Goal: Task Accomplishment & Management: Manage account settings

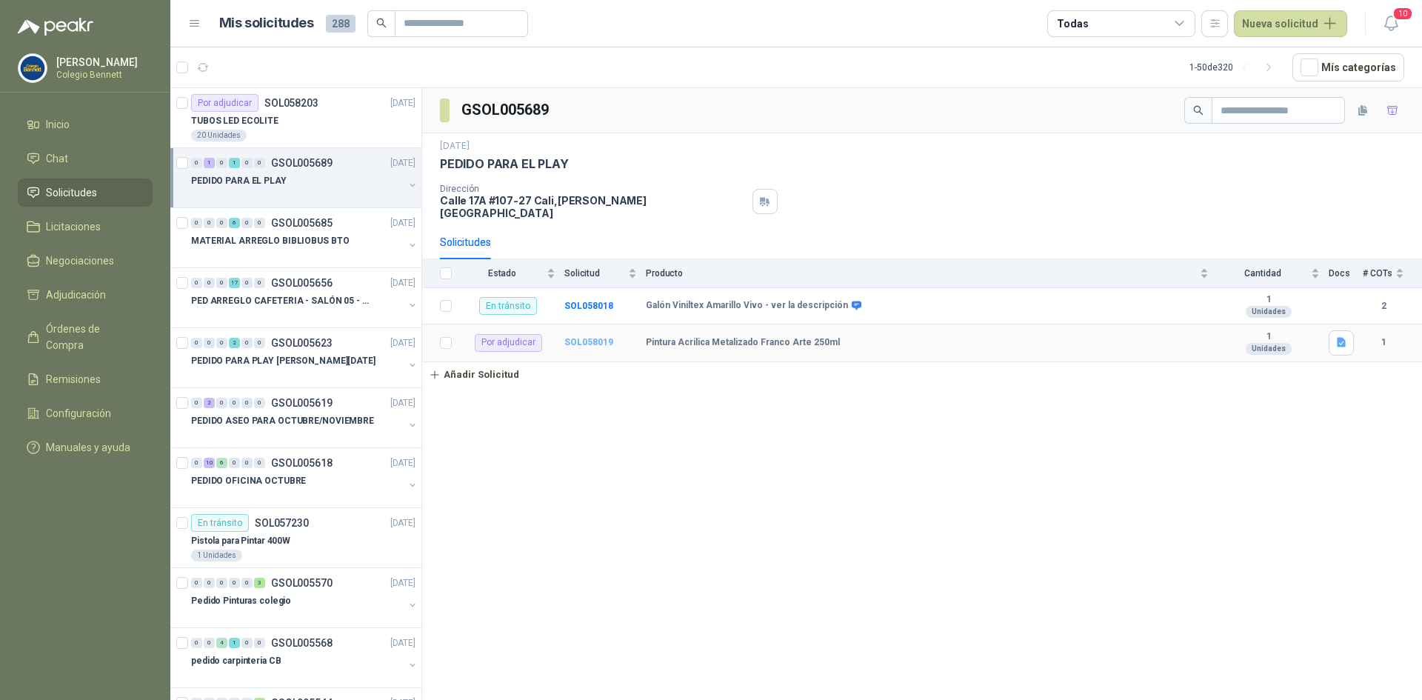
click at [595, 337] on b "SOL058019" at bounding box center [588, 342] width 49 height 10
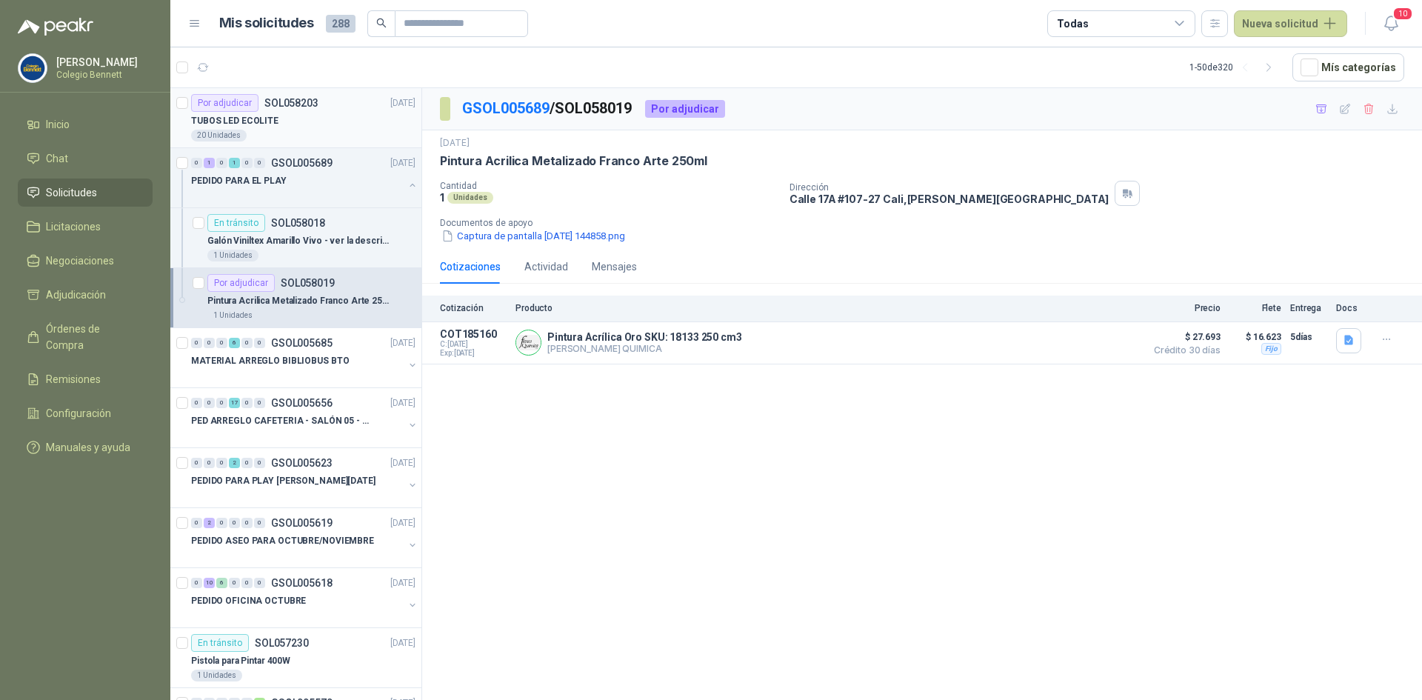
click at [326, 127] on div "TUBOS LED ECOLITE" at bounding box center [303, 121] width 224 height 18
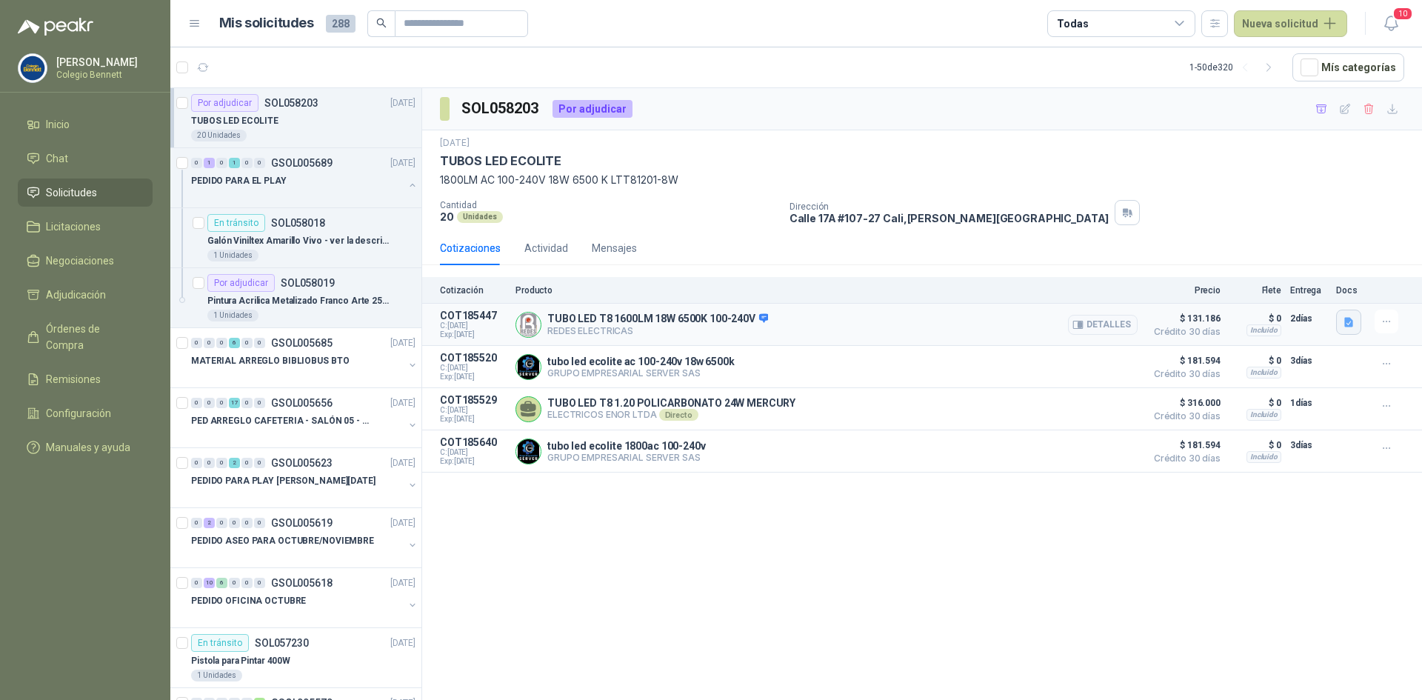
click at [1348, 323] on icon "button" at bounding box center [1348, 322] width 9 height 10
click at [1292, 292] on button "2.FT-P27900.pdf" at bounding box center [1306, 290] width 89 height 16
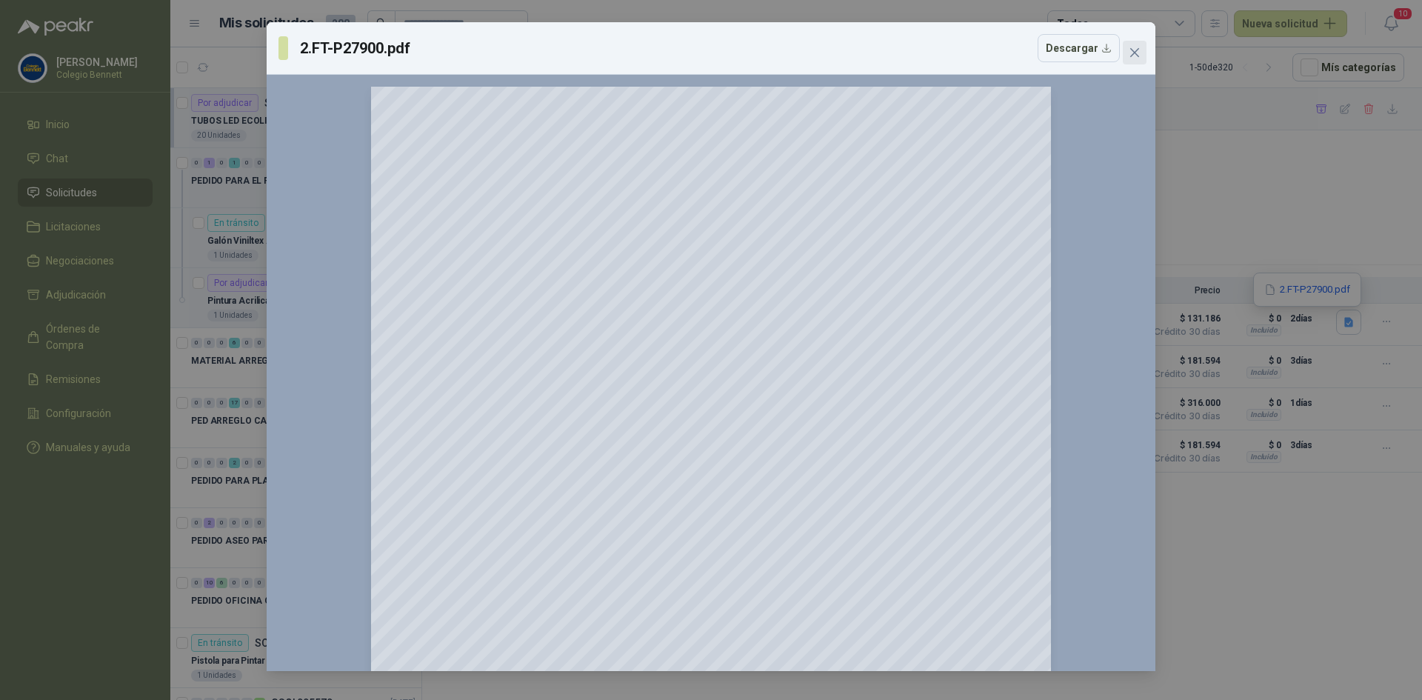
click at [1126, 53] on span "Close" at bounding box center [1134, 53] width 24 height 12
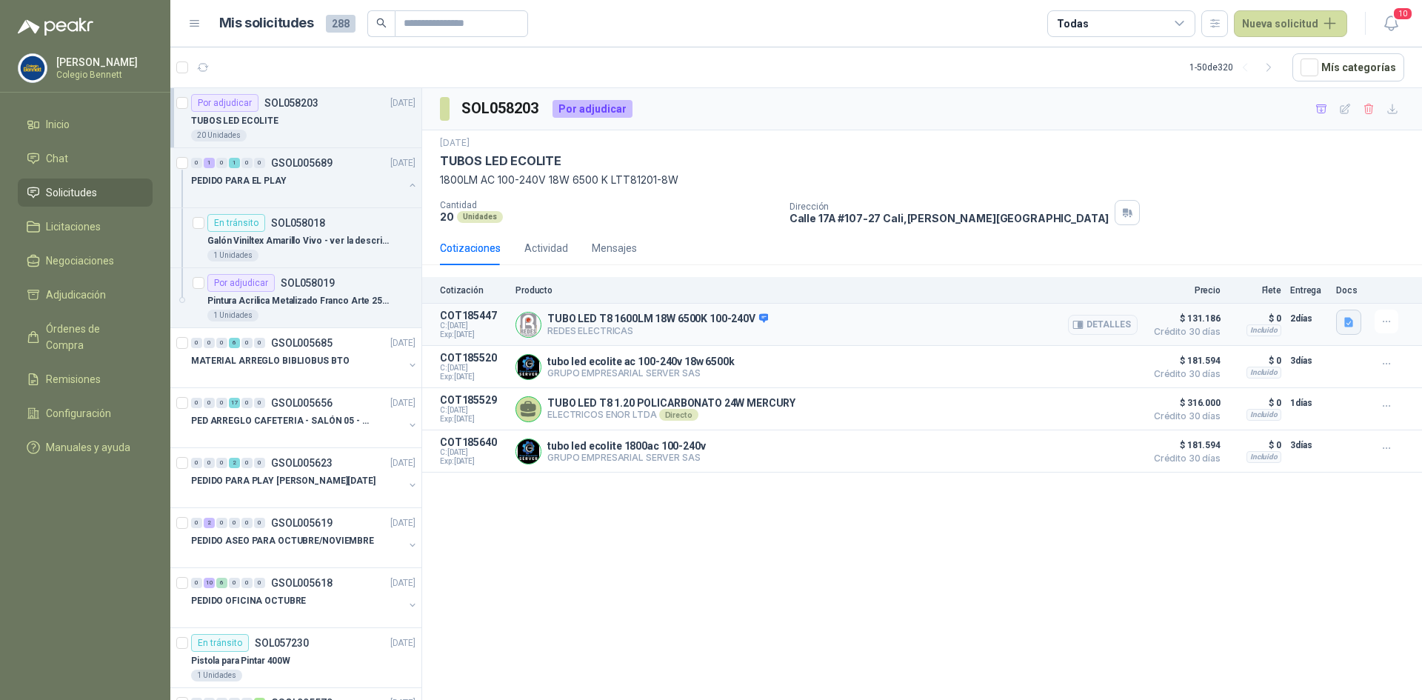
click at [1350, 320] on icon "button" at bounding box center [1348, 322] width 9 height 10
click at [1339, 289] on button "2.FT-P27900.pdf" at bounding box center [1306, 290] width 89 height 16
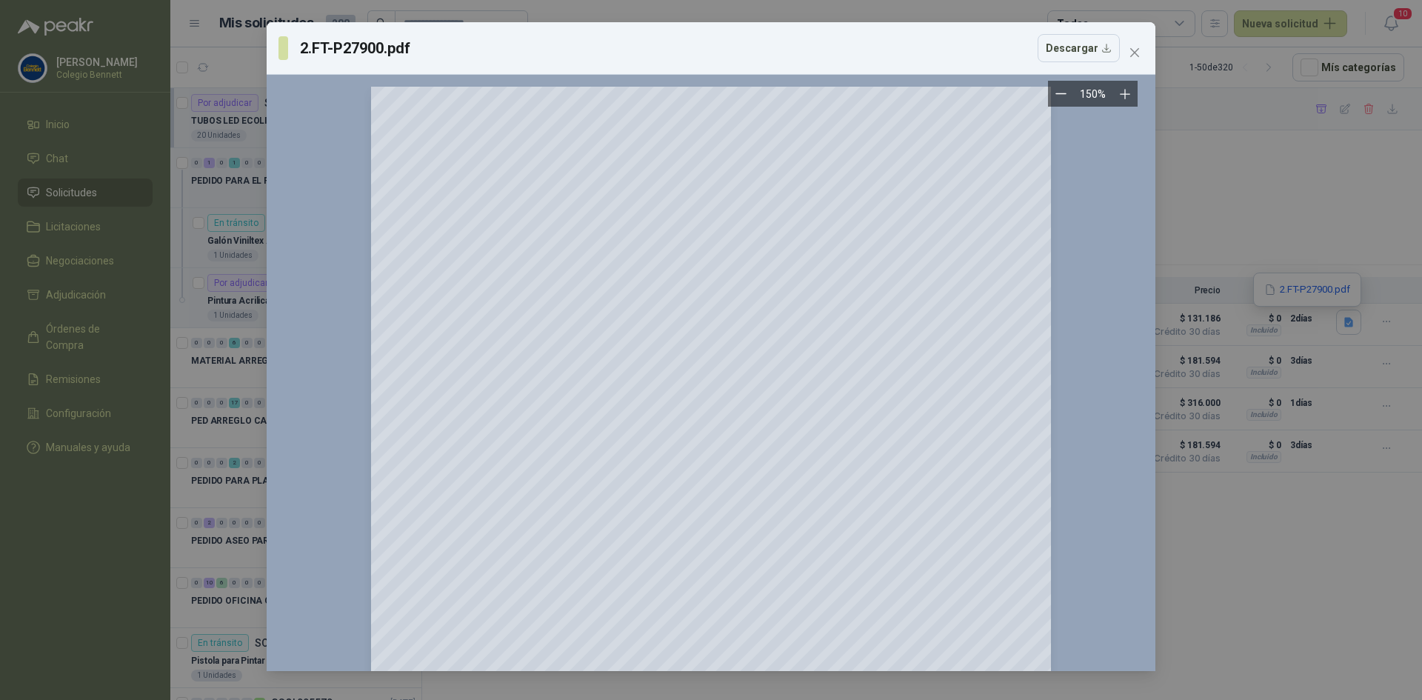
scroll to position [307, 0]
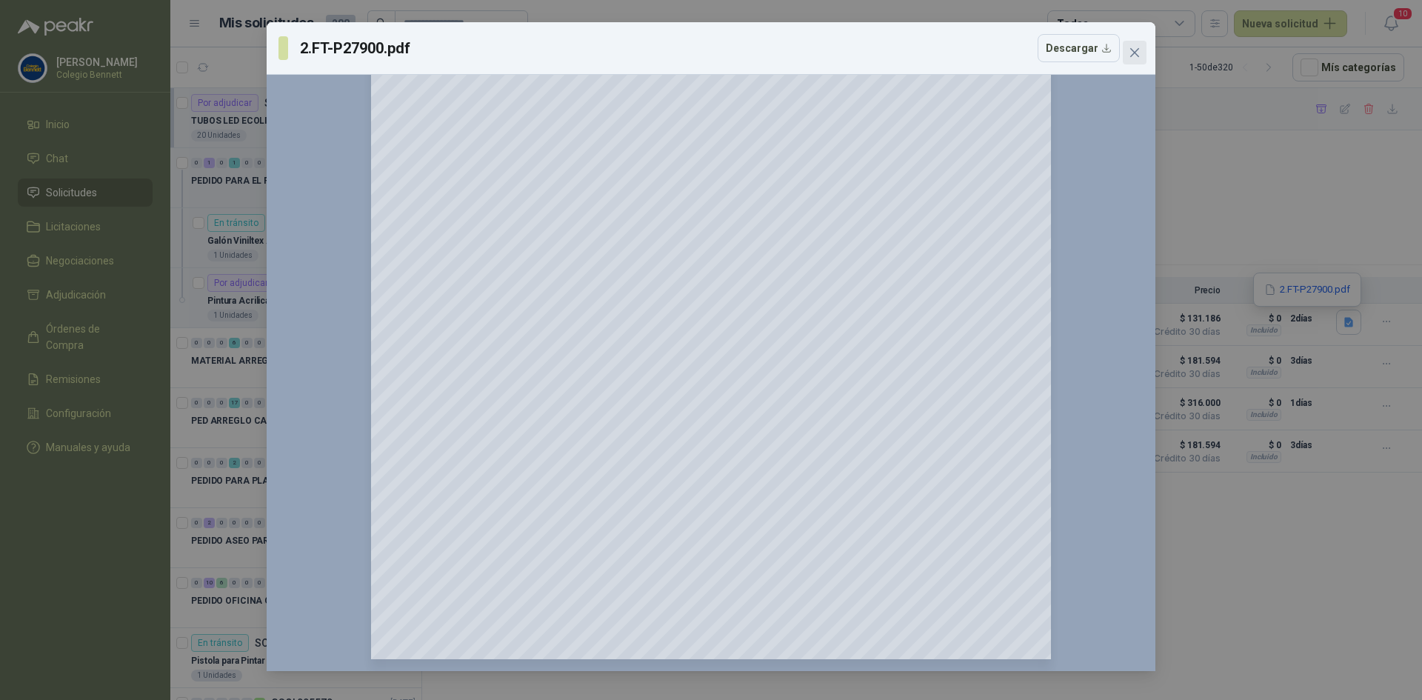
click at [1136, 53] on icon "close" at bounding box center [1134, 53] width 12 height 12
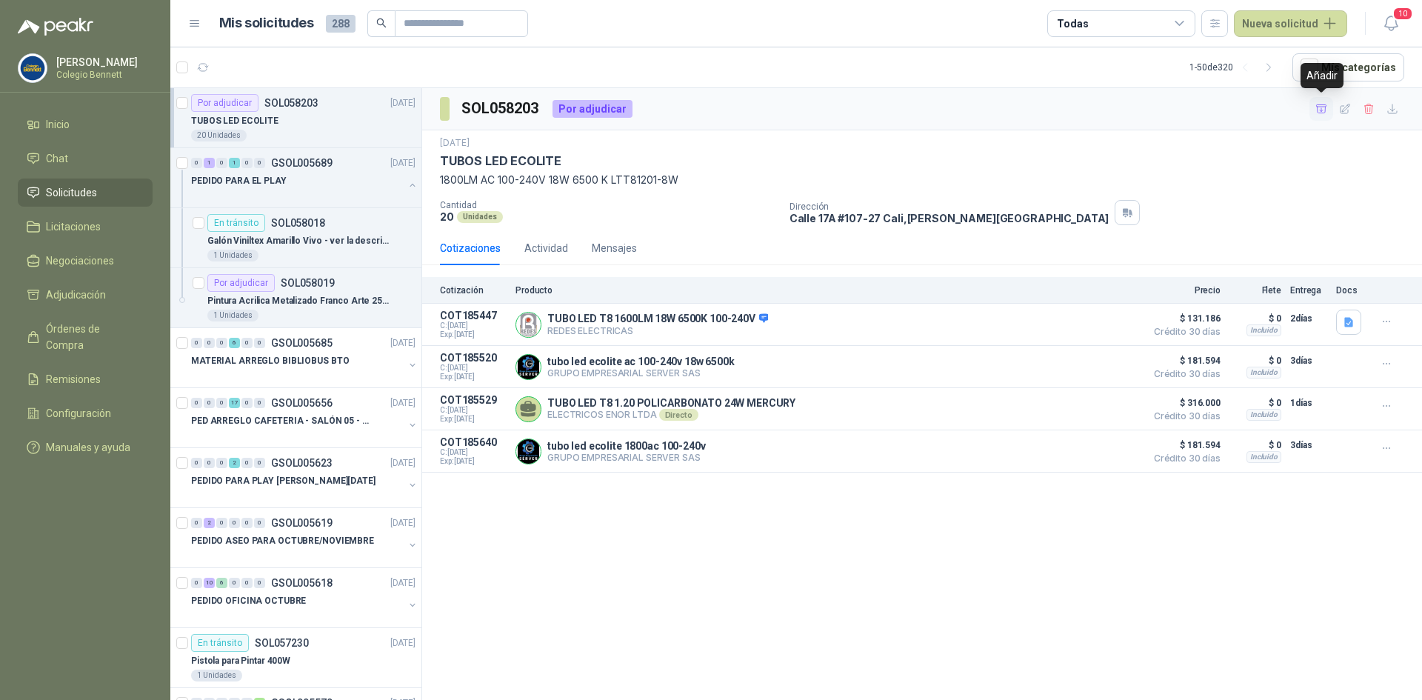
click at [1321, 108] on icon "button" at bounding box center [1321, 108] width 10 height 8
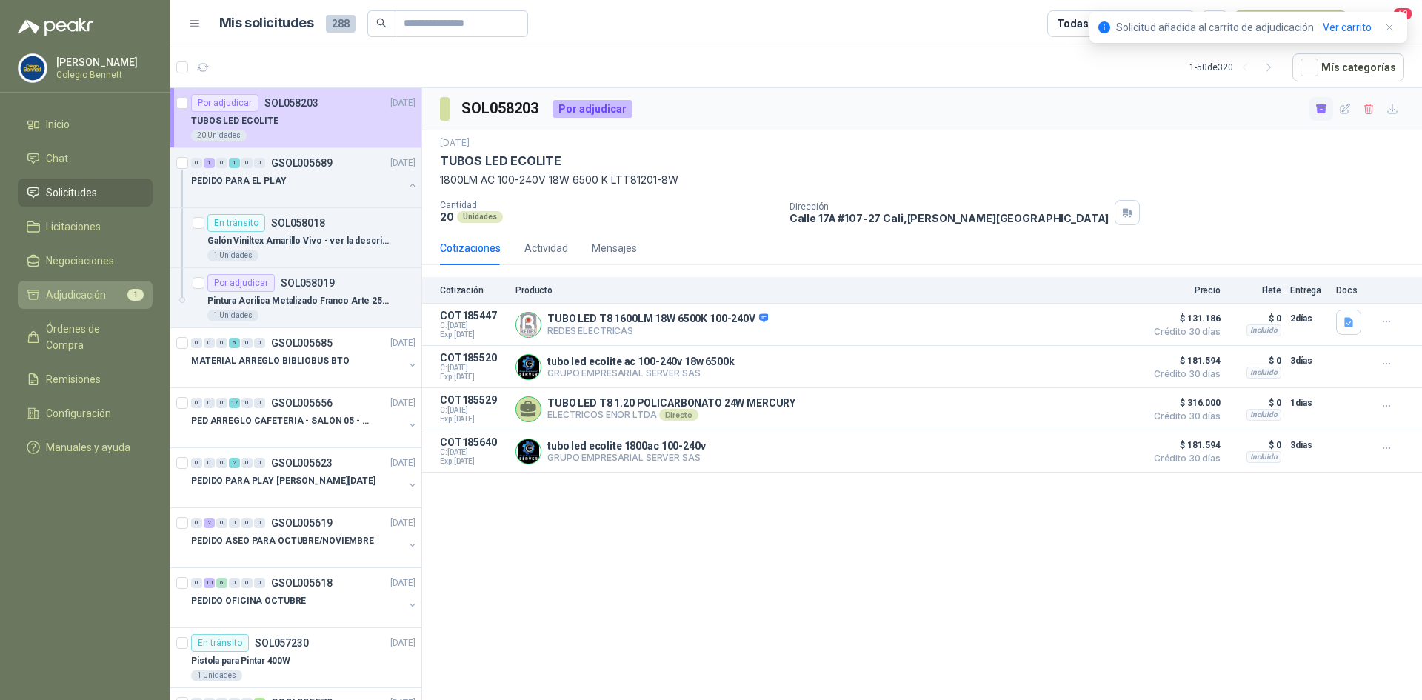
click at [109, 293] on li "Adjudicación 1" at bounding box center [85, 295] width 117 height 16
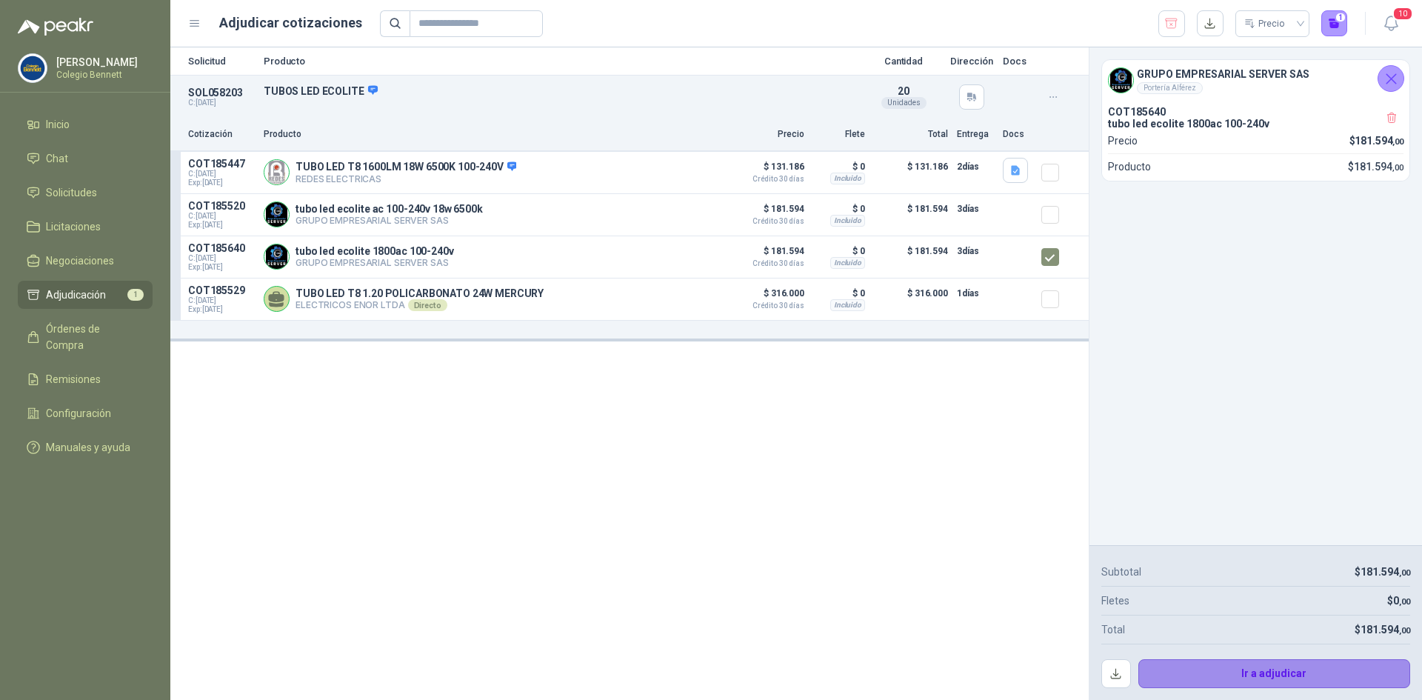
click at [1276, 669] on button "Ir a adjudicar" at bounding box center [1274, 674] width 272 height 30
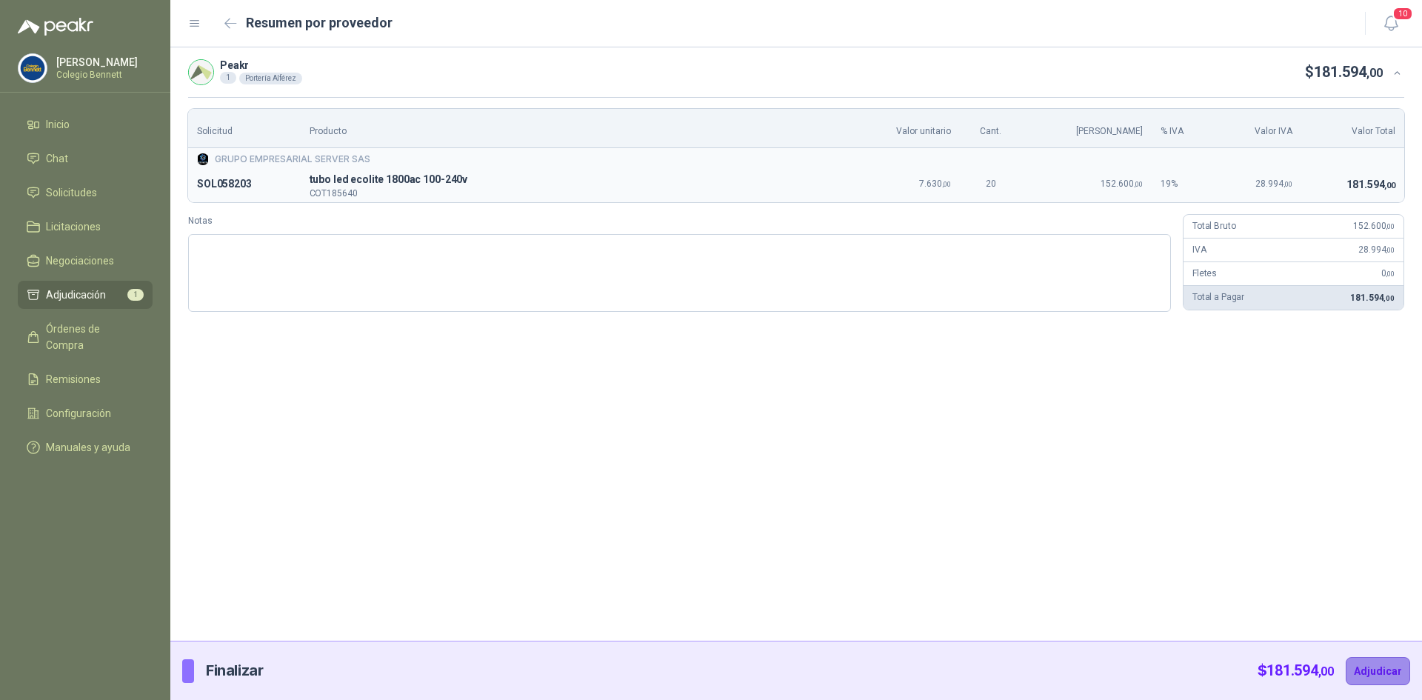
click at [1402, 666] on button "Adjudicar" at bounding box center [1377, 671] width 64 height 28
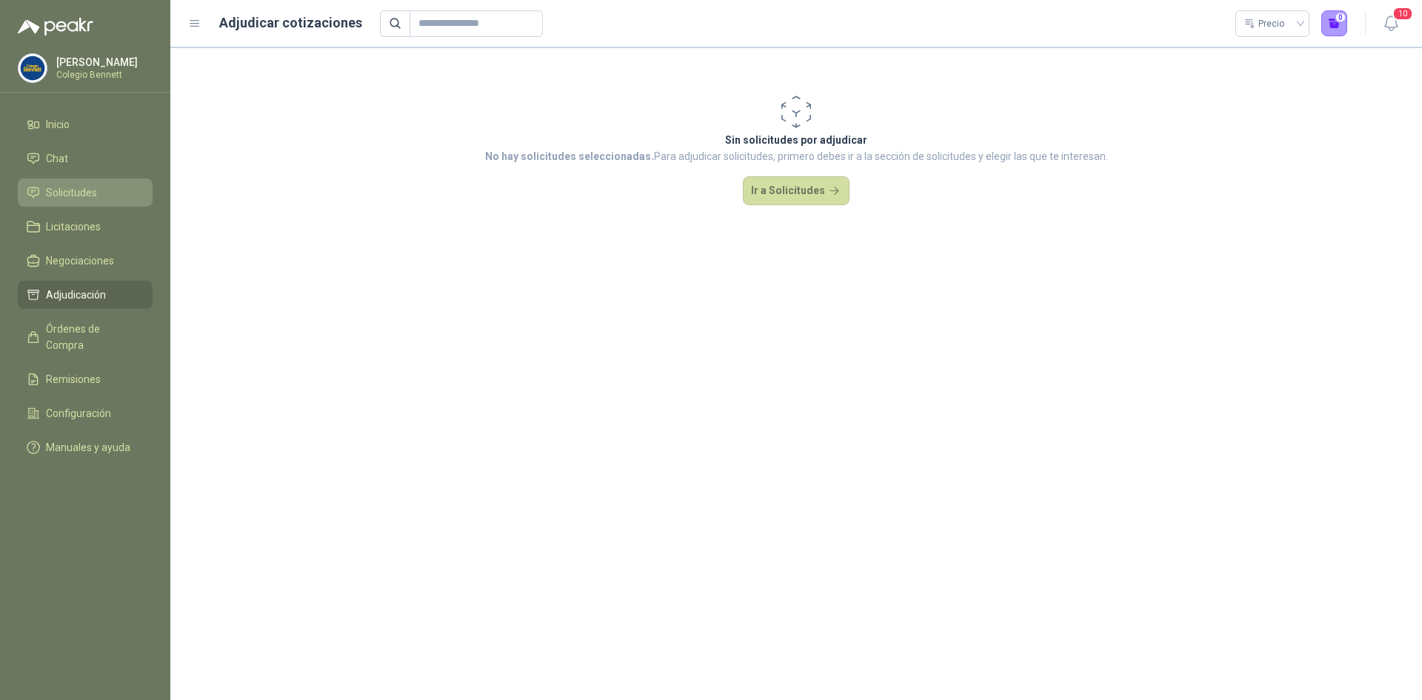
click at [85, 192] on span "Solicitudes" at bounding box center [71, 192] width 51 height 16
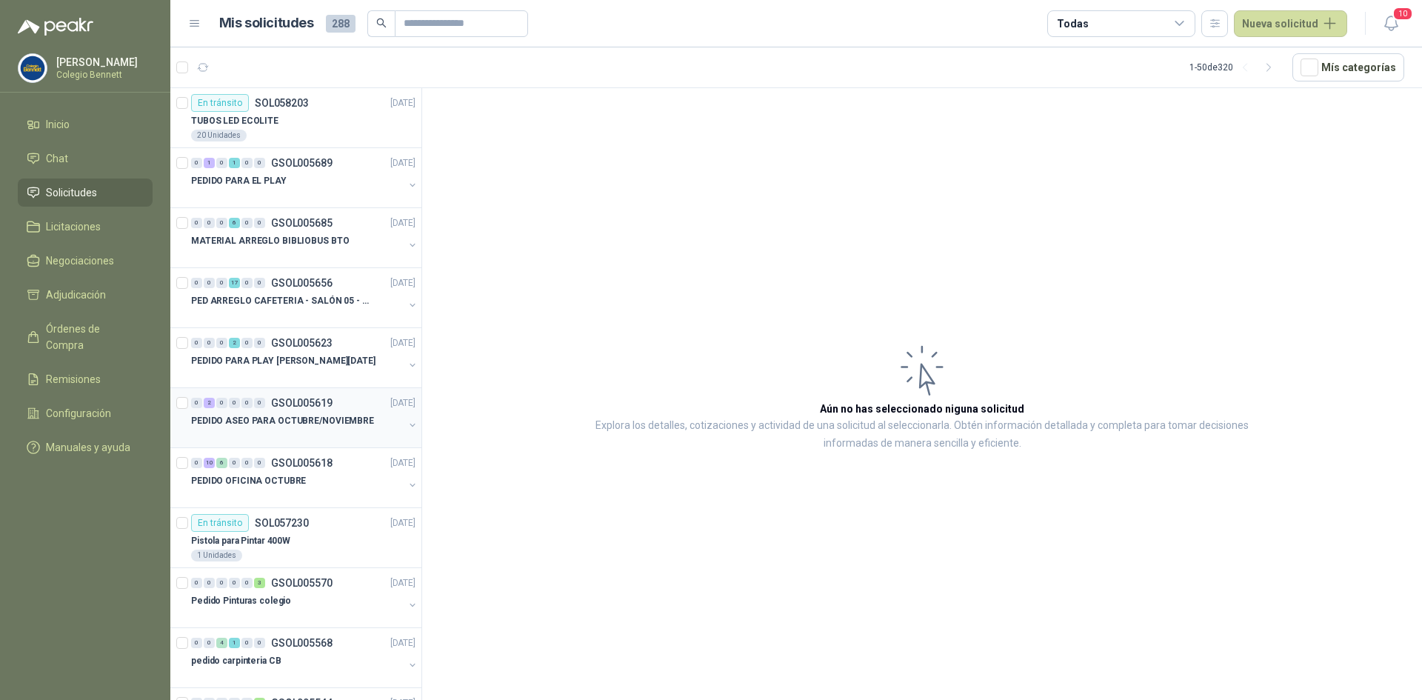
click at [309, 435] on div at bounding box center [297, 435] width 212 height 12
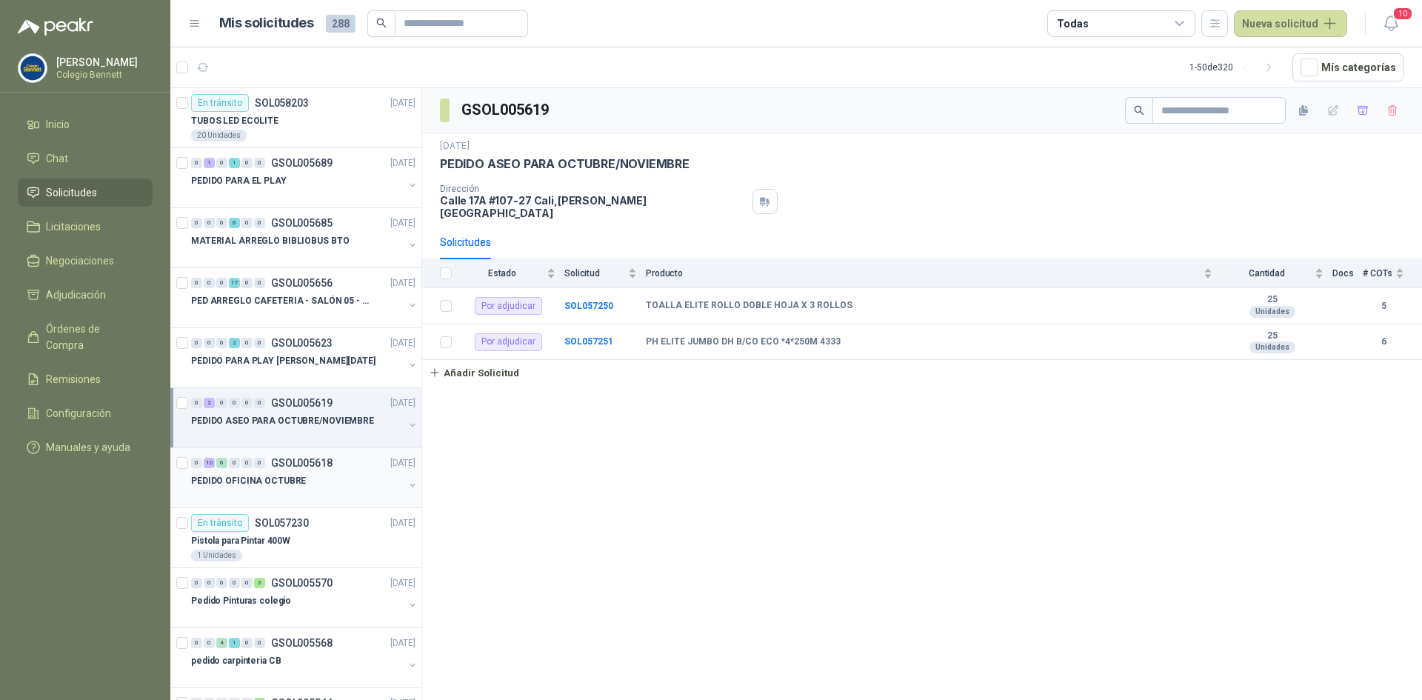
click at [318, 475] on div "PEDIDO OFICINA OCTUBRE" at bounding box center [297, 481] width 212 height 18
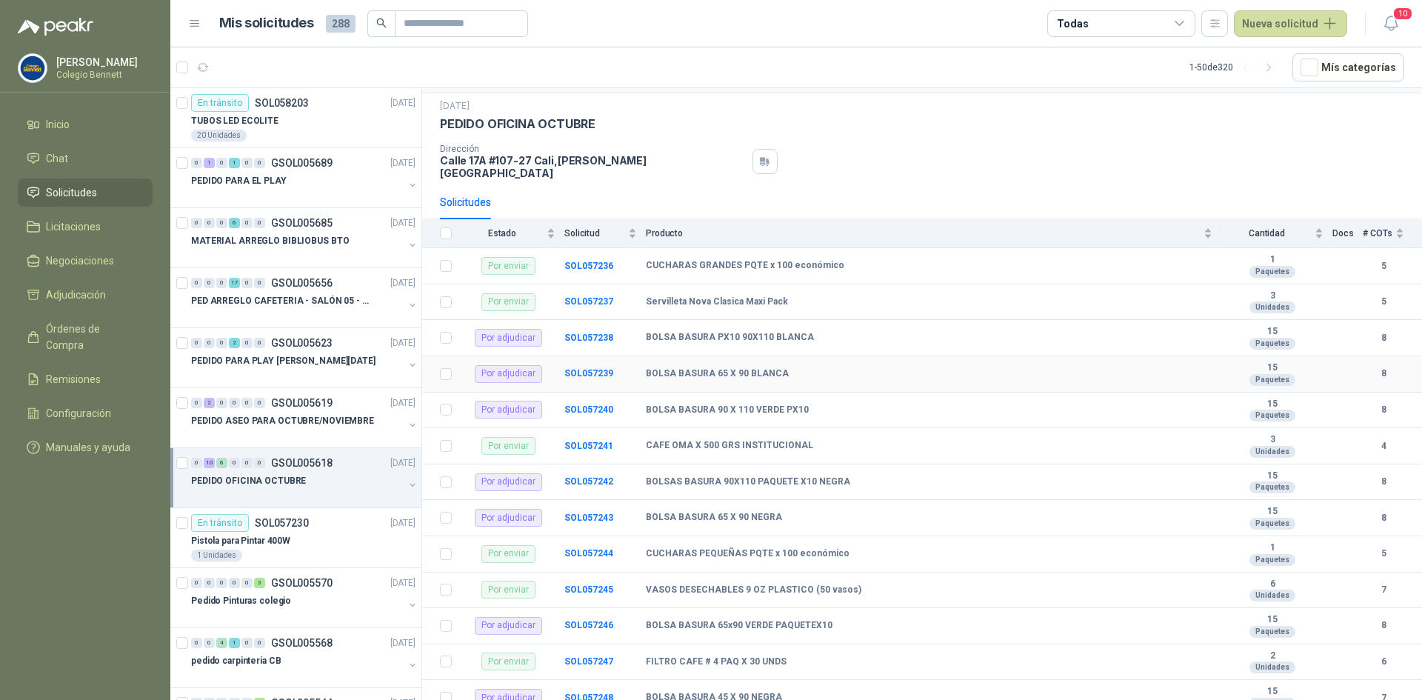
scroll to position [74, 0]
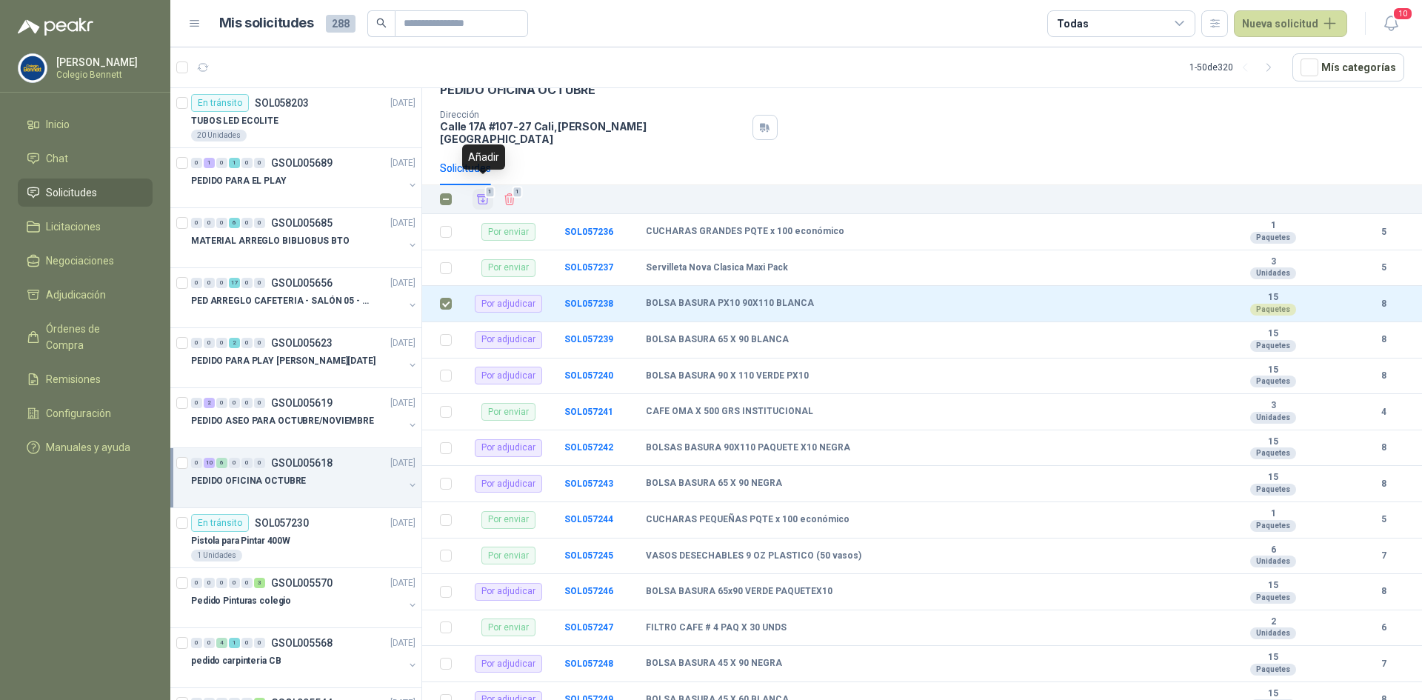
click at [485, 186] on span "1" at bounding box center [490, 192] width 10 height 12
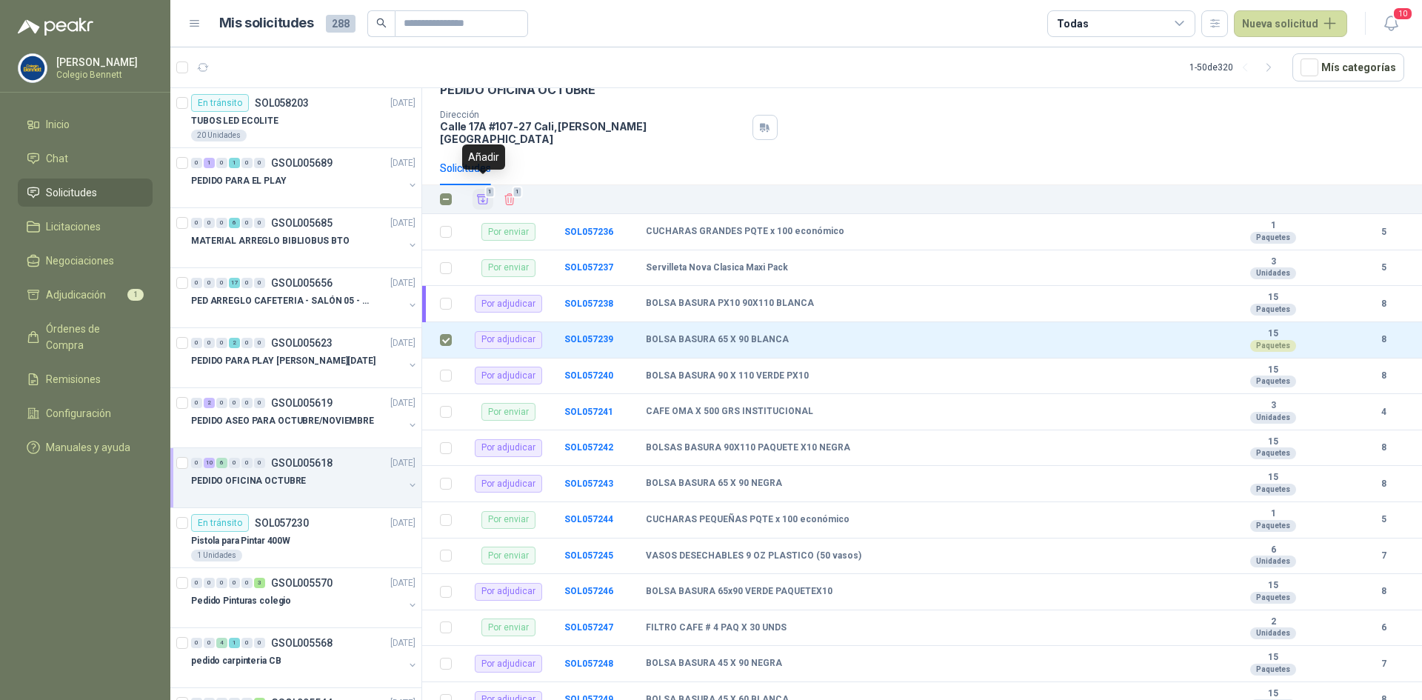
click at [482, 192] on icon "Añadir" at bounding box center [482, 198] width 13 height 13
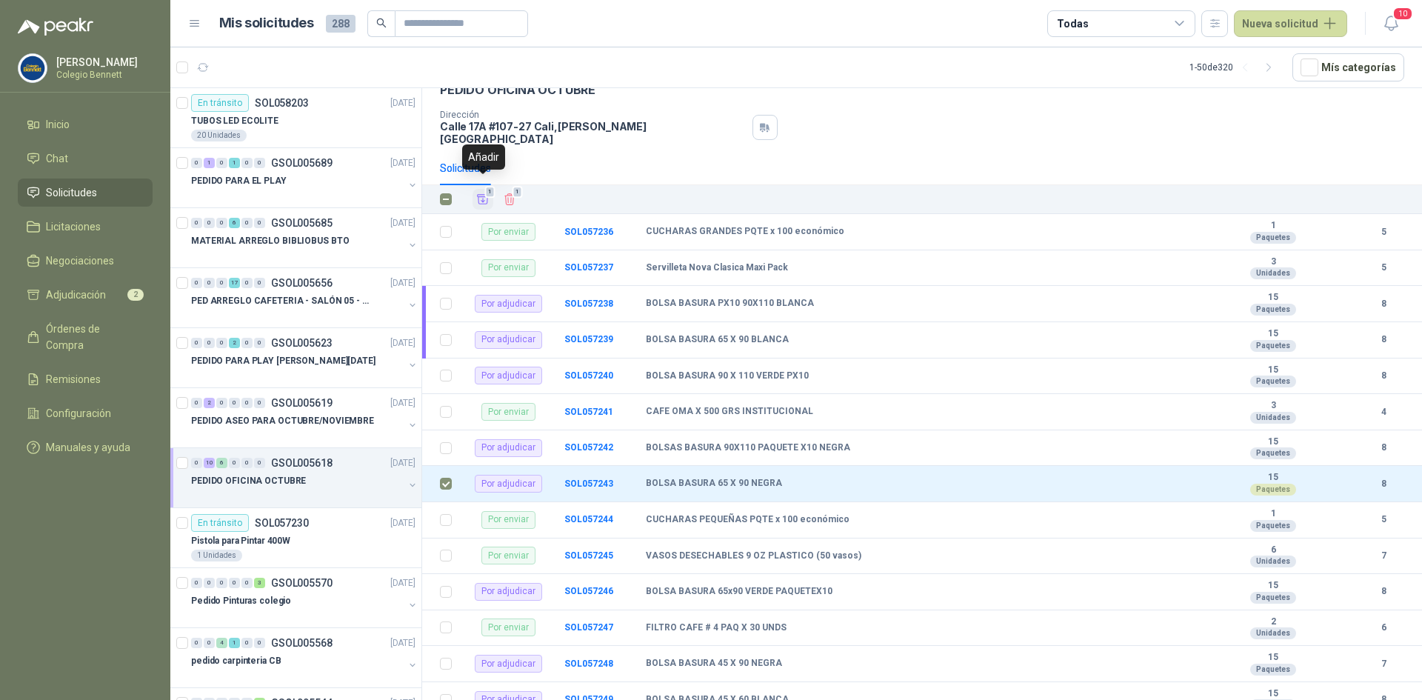
click at [483, 192] on icon "Añadir" at bounding box center [482, 198] width 13 height 13
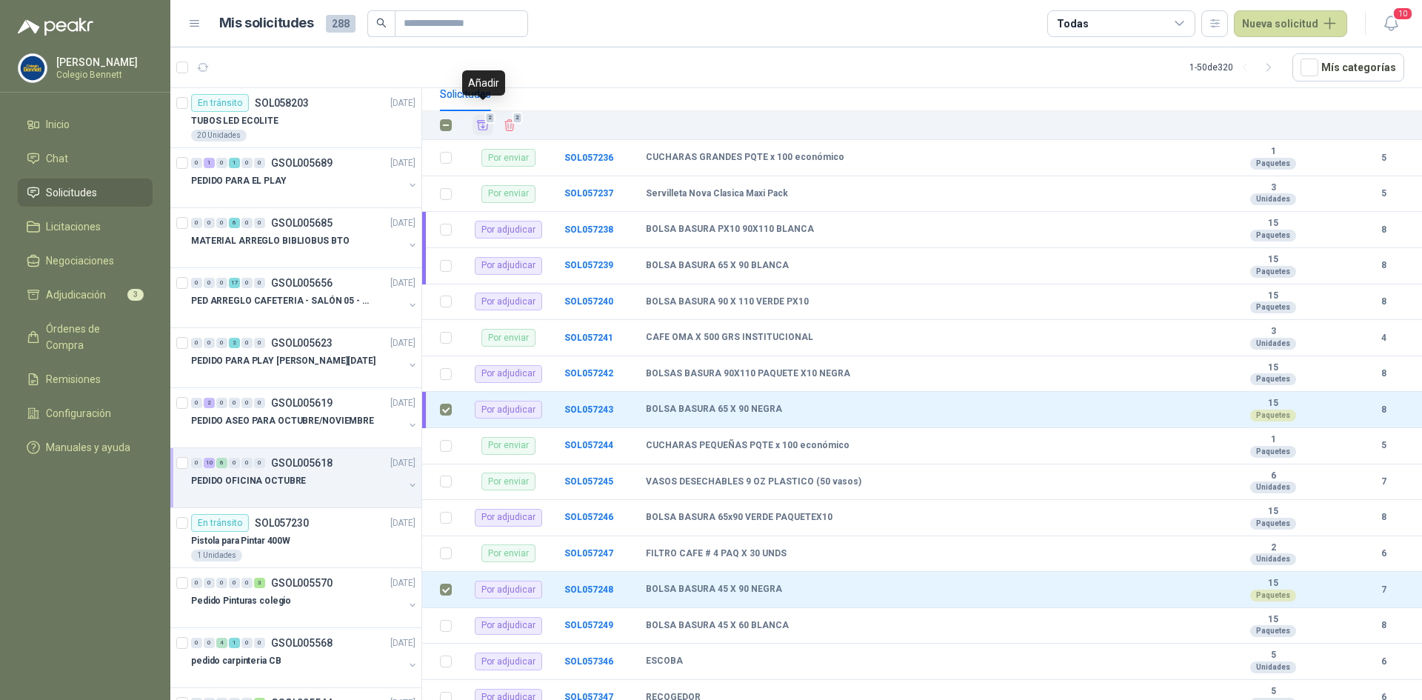
click at [484, 118] on icon "Añadir" at bounding box center [482, 124] width 13 height 13
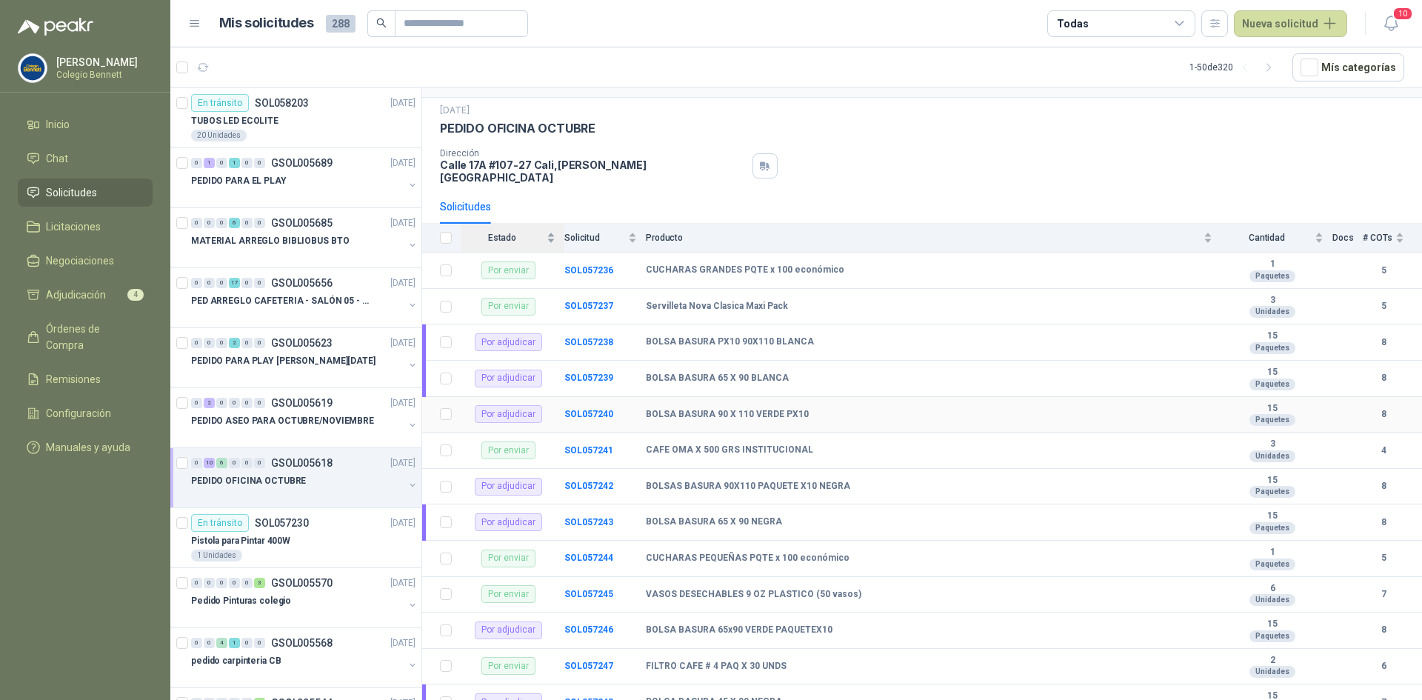
scroll to position [26, 0]
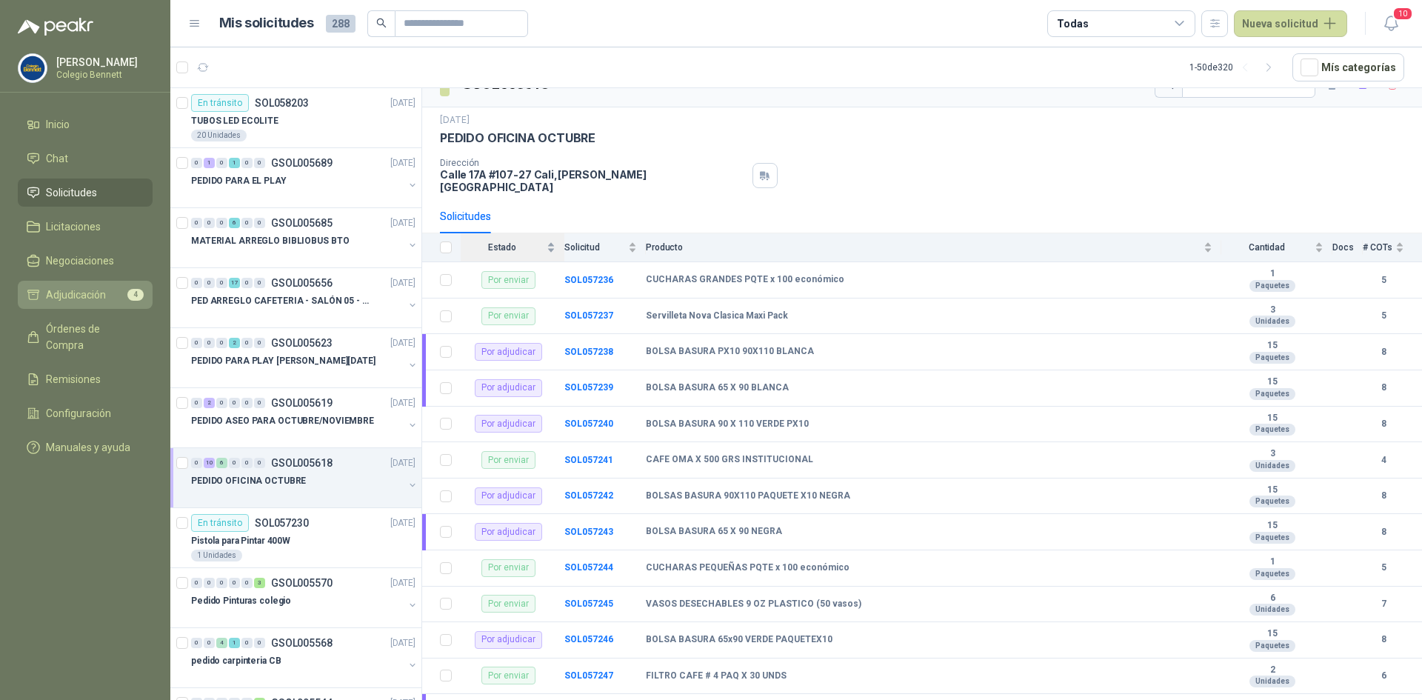
click at [124, 294] on li "Adjudicación 4" at bounding box center [85, 295] width 117 height 16
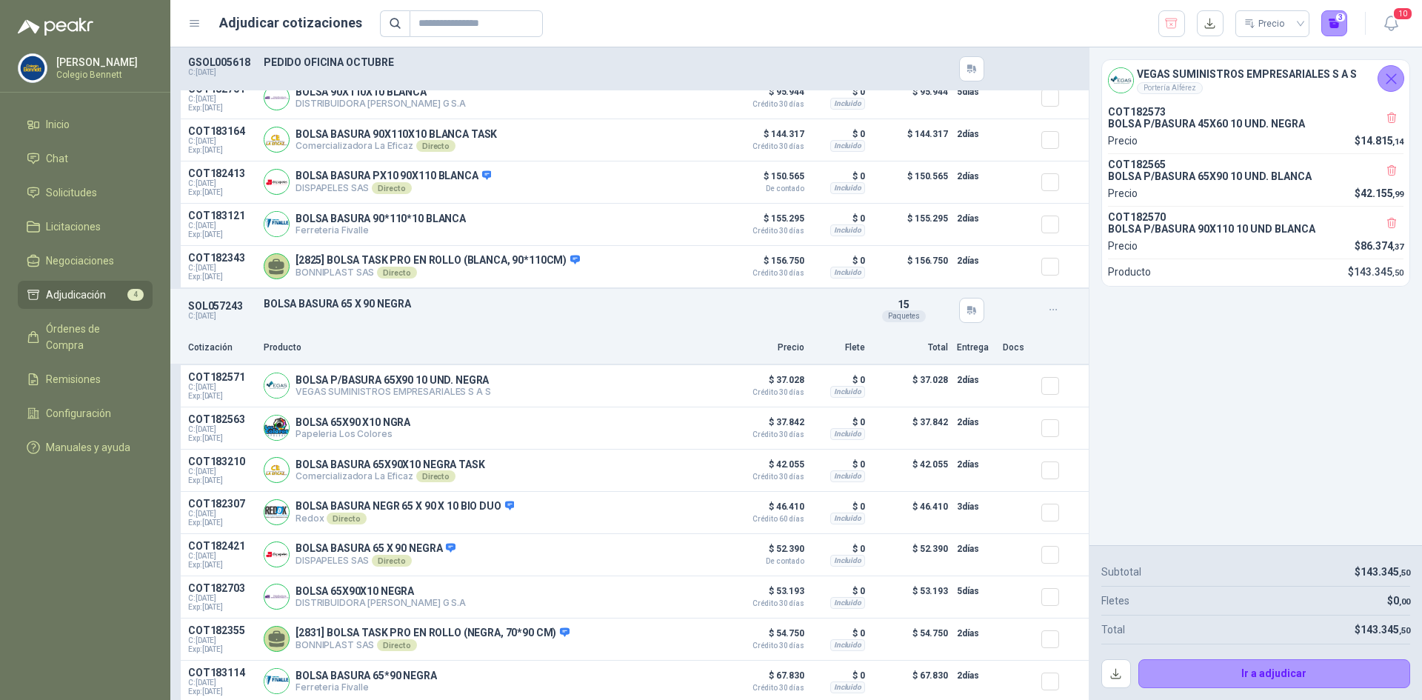
scroll to position [1057, 0]
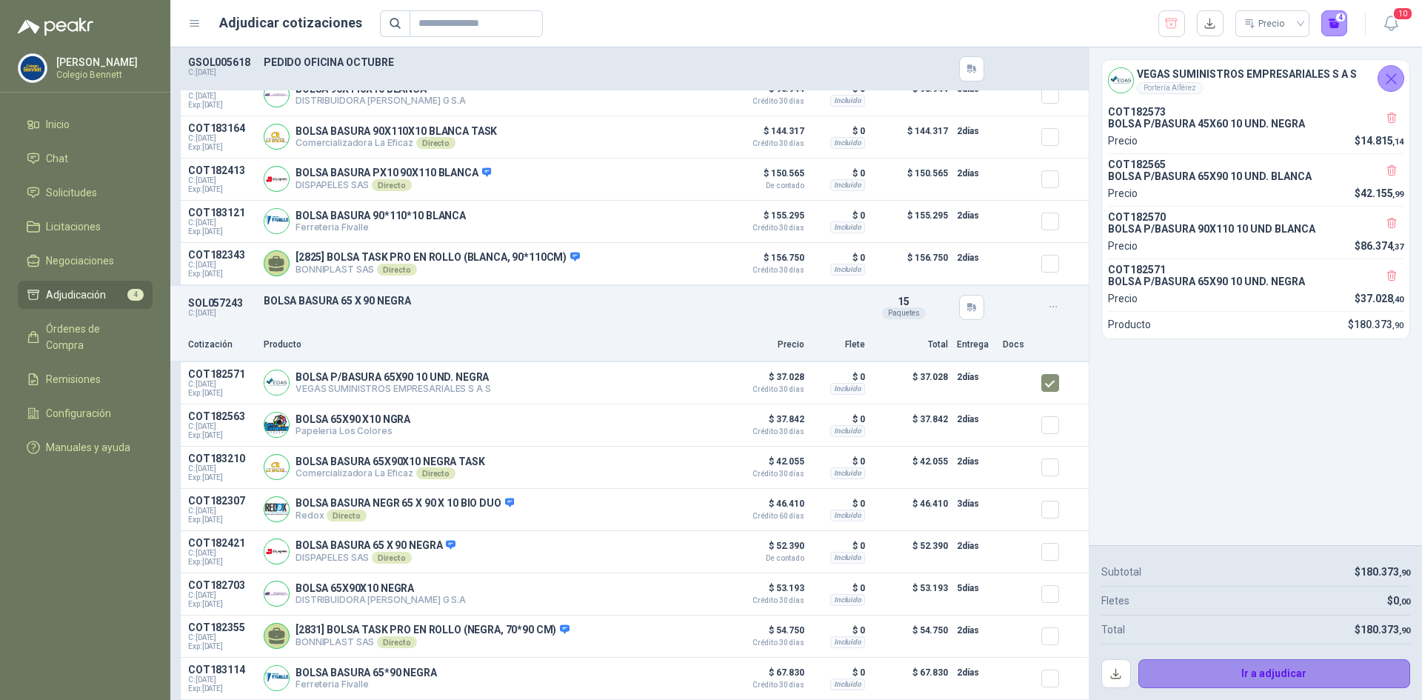
click at [1272, 667] on button "Ir a adjudicar" at bounding box center [1274, 674] width 272 height 30
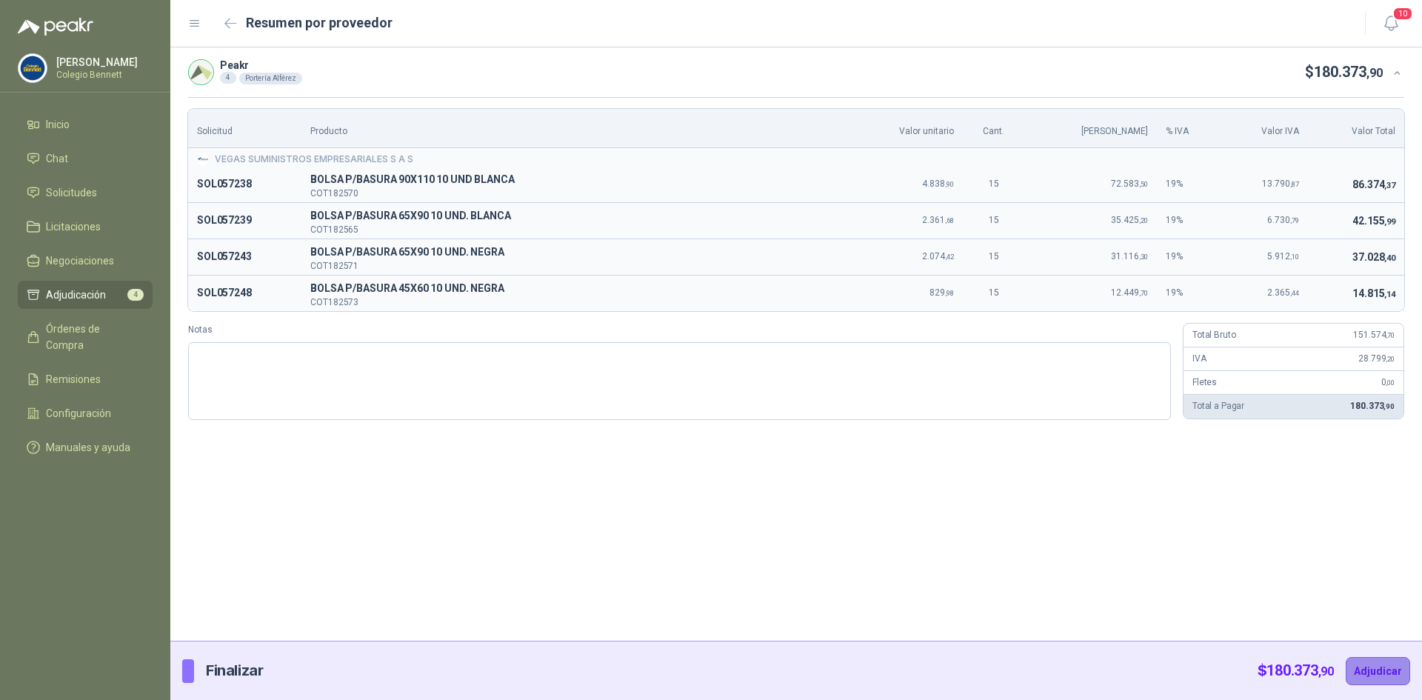
click at [1384, 669] on button "Adjudicar" at bounding box center [1377, 671] width 64 height 28
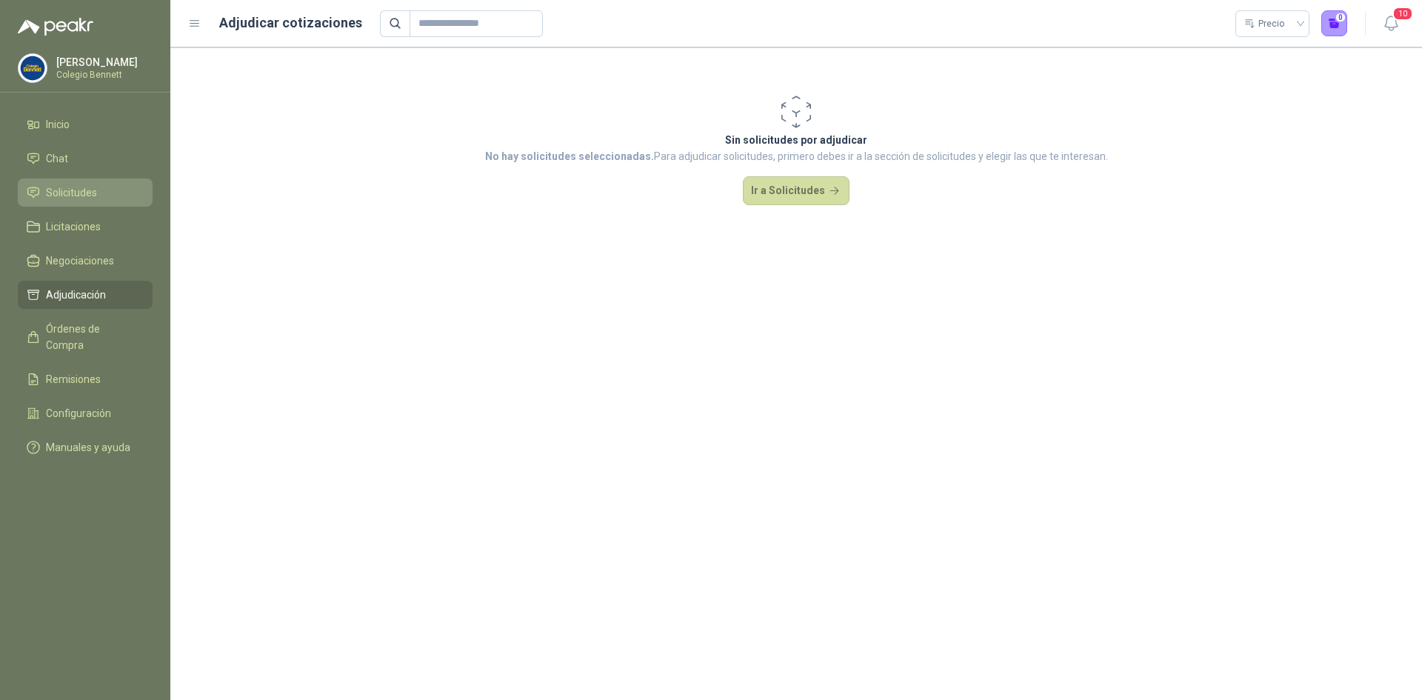
click at [65, 191] on span "Solicitudes" at bounding box center [71, 192] width 51 height 16
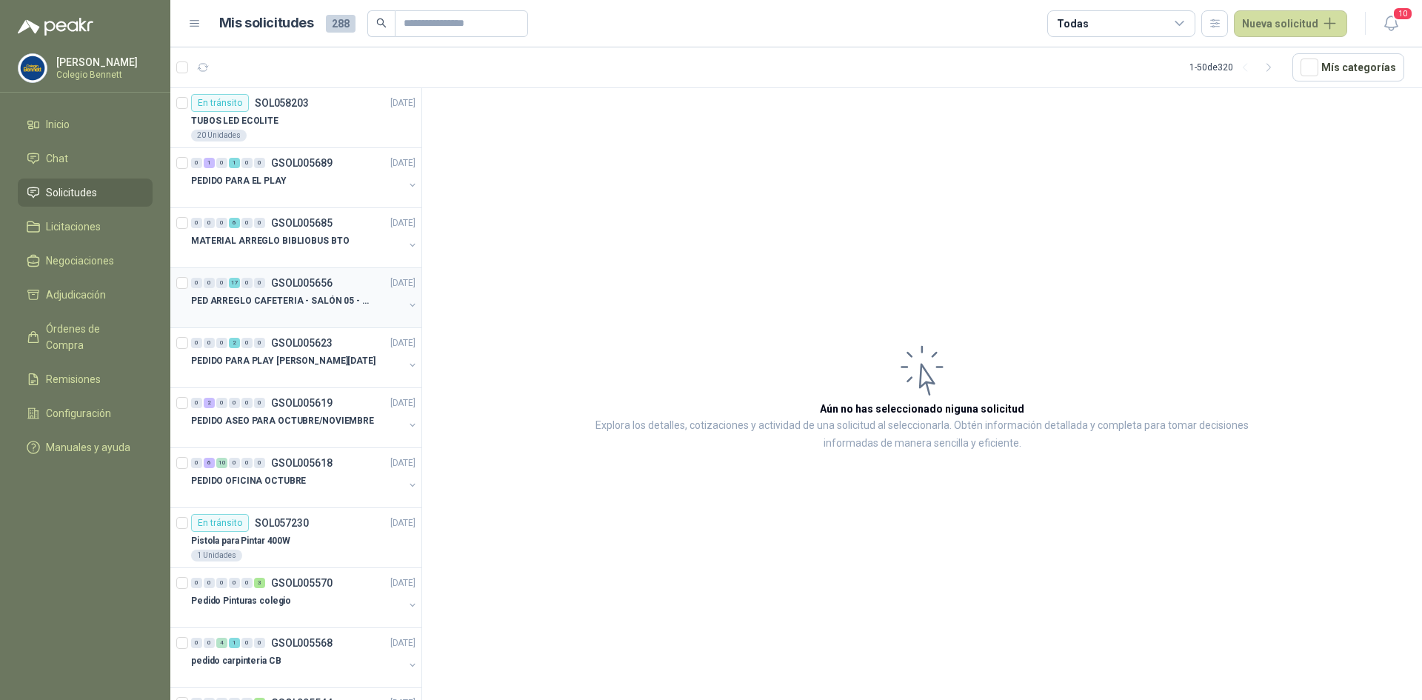
click at [315, 298] on p "PED ARREGLO CAFETERIA - SALÓN 05 - MATERIAL CARP." at bounding box center [283, 301] width 184 height 14
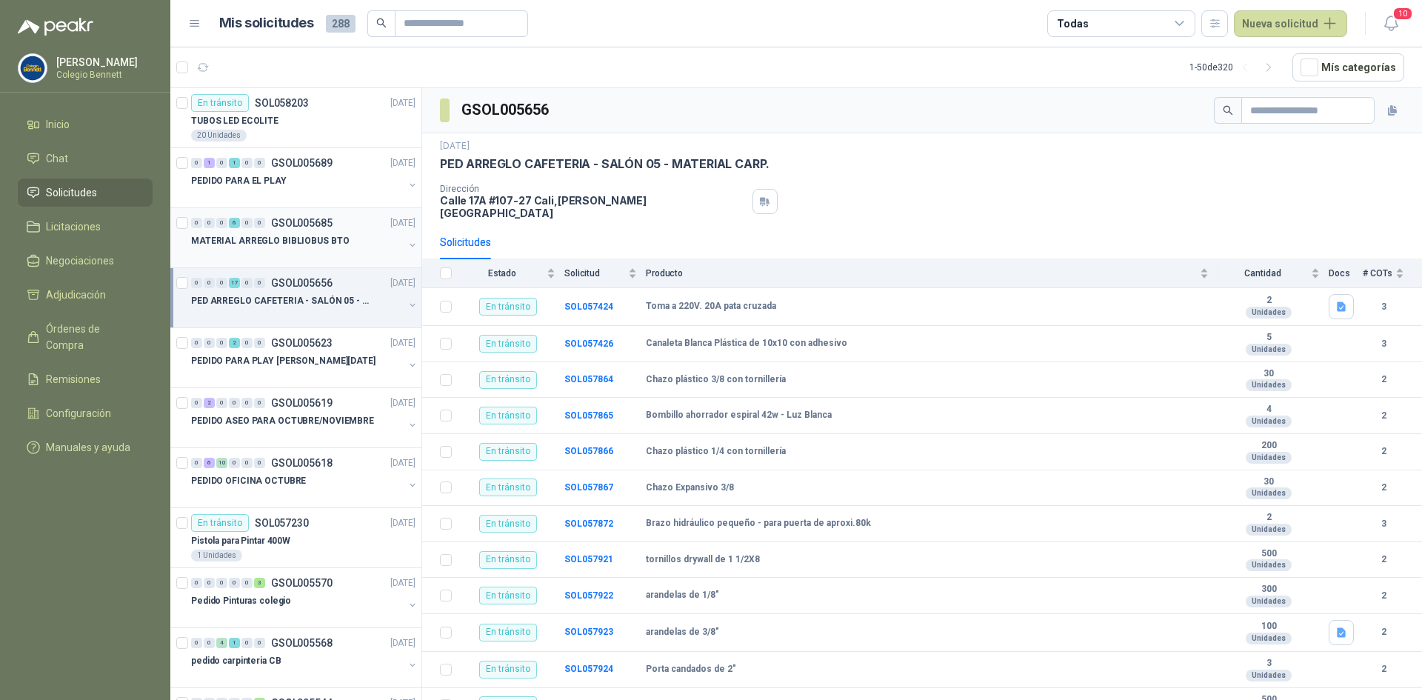
click at [328, 240] on p "MATERIAL ARREGLO BIBLIOBUS BTO" at bounding box center [270, 241] width 158 height 14
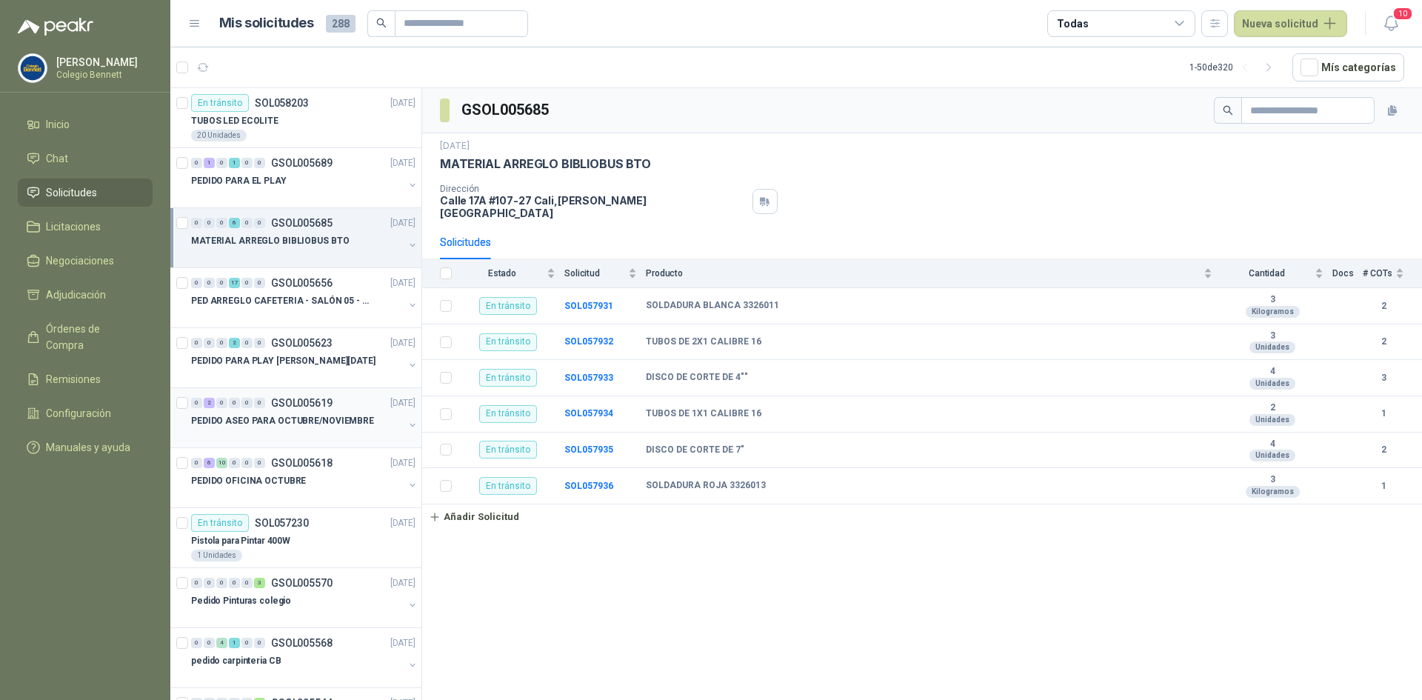
click at [317, 428] on div "PEDIDO ASEO PARA OCTUBRE/NOVIEMBRE" at bounding box center [297, 421] width 212 height 18
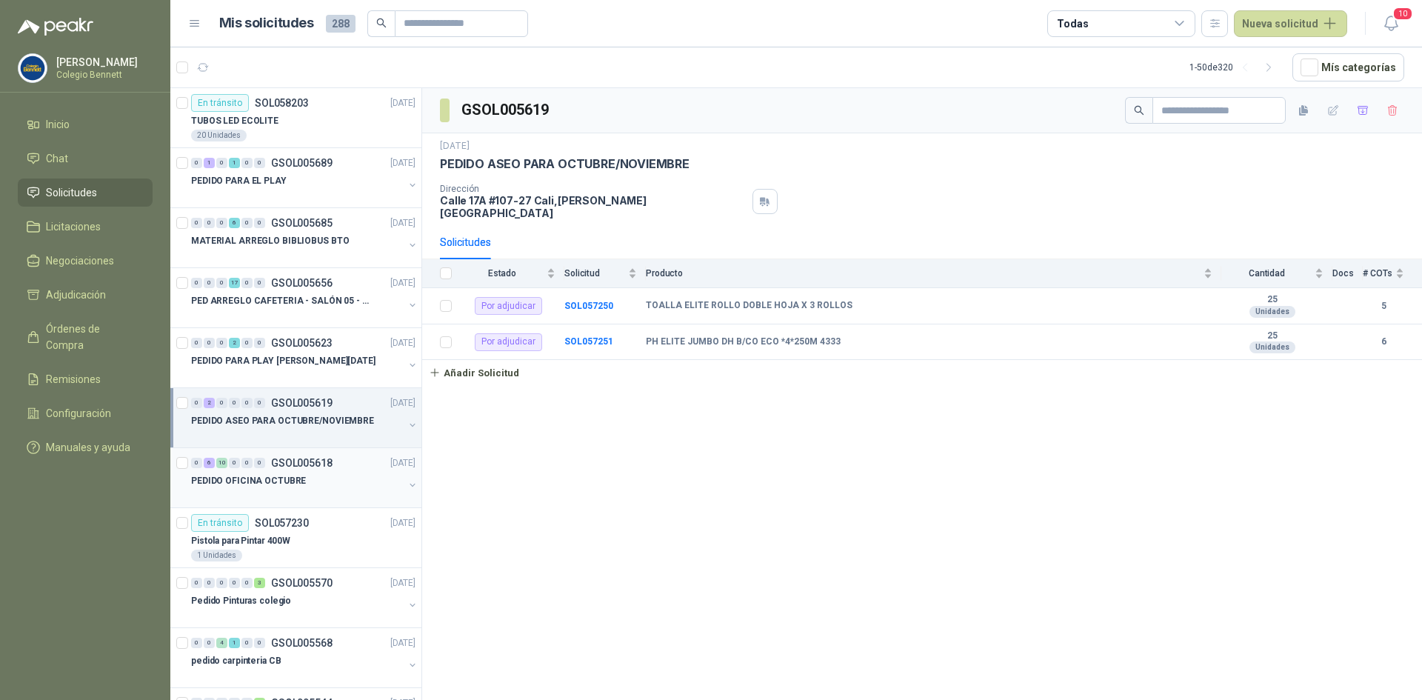
click at [351, 471] on div "0 6 10 0 0 0 GSOL005618 [DATE]" at bounding box center [304, 463] width 227 height 18
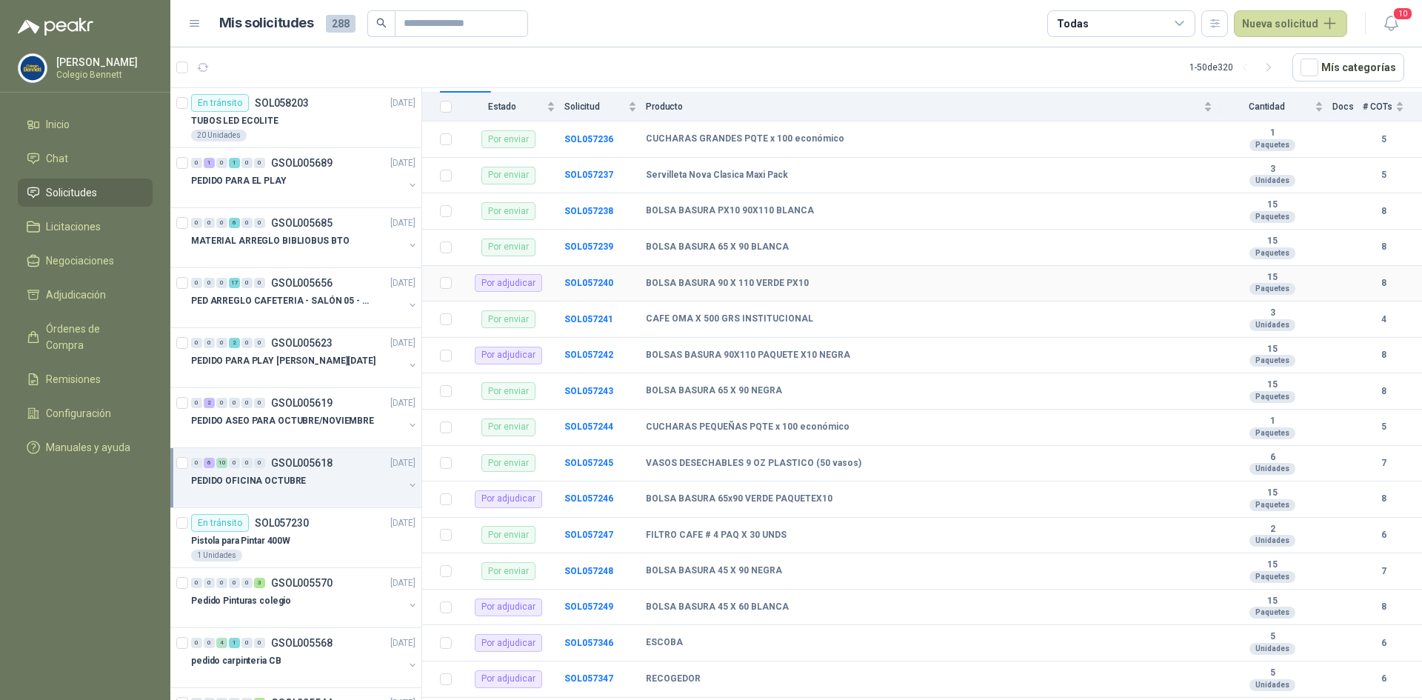
scroll to position [174, 0]
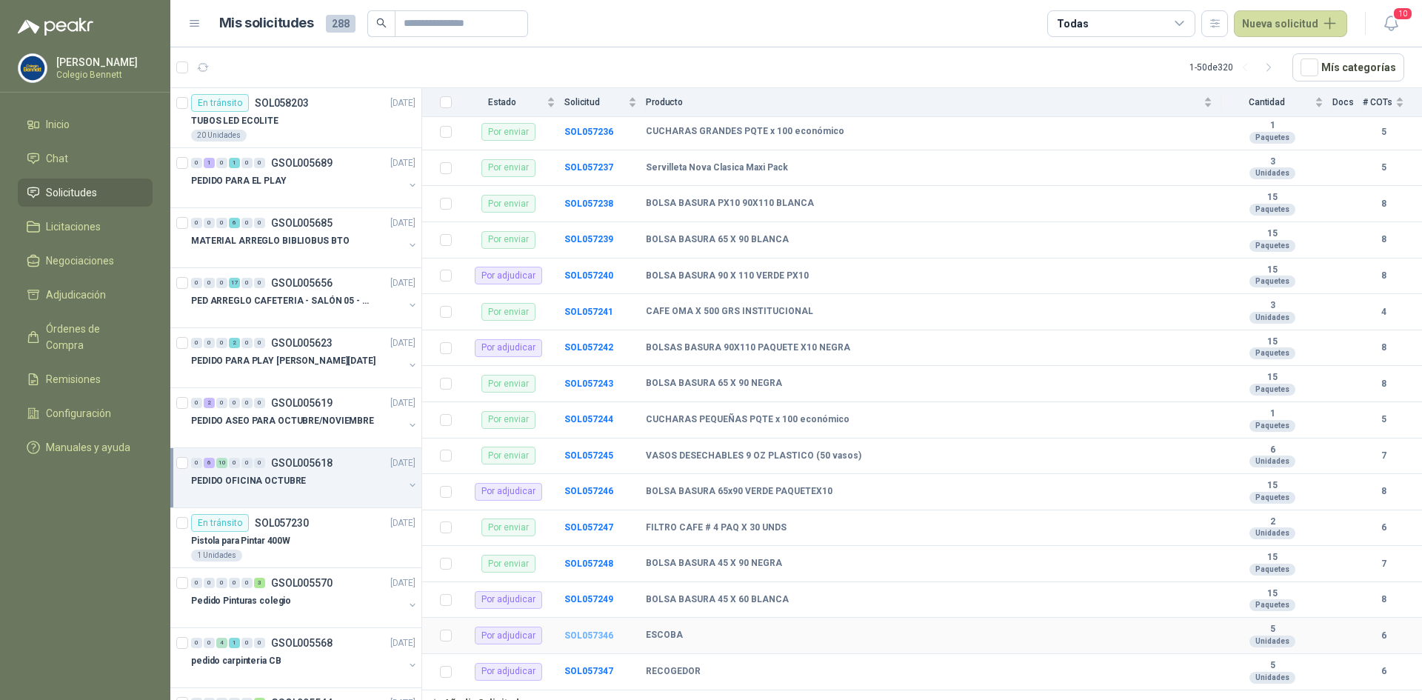
click at [586, 630] on b "SOL057346" at bounding box center [588, 635] width 49 height 10
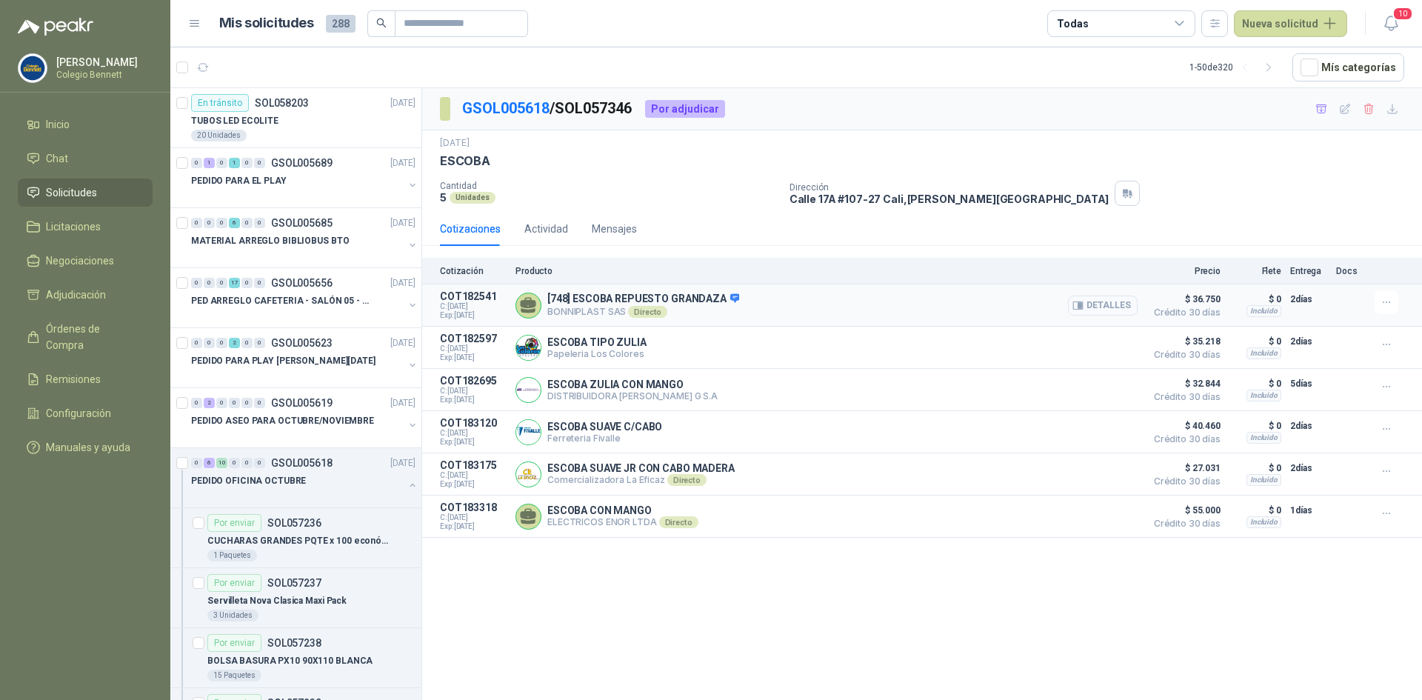
click at [1113, 309] on button "Detalles" at bounding box center [1103, 305] width 70 height 20
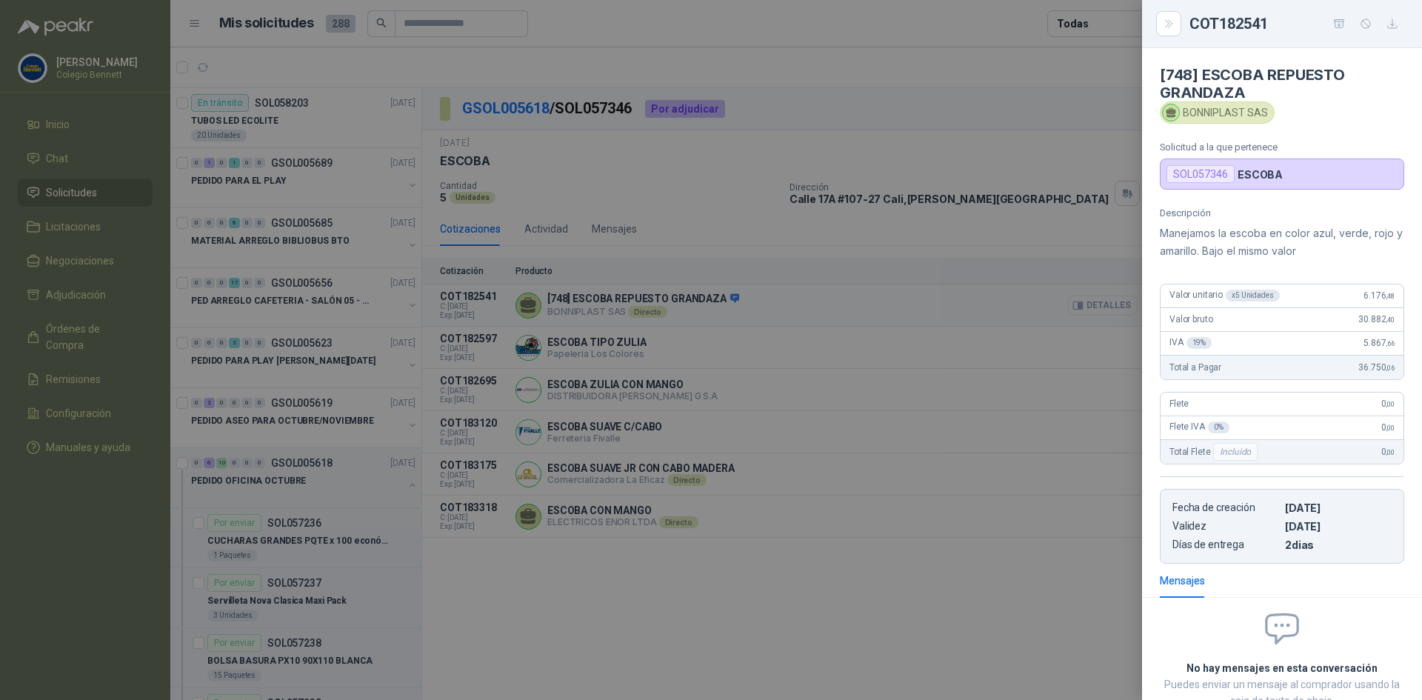
scroll to position [102, 0]
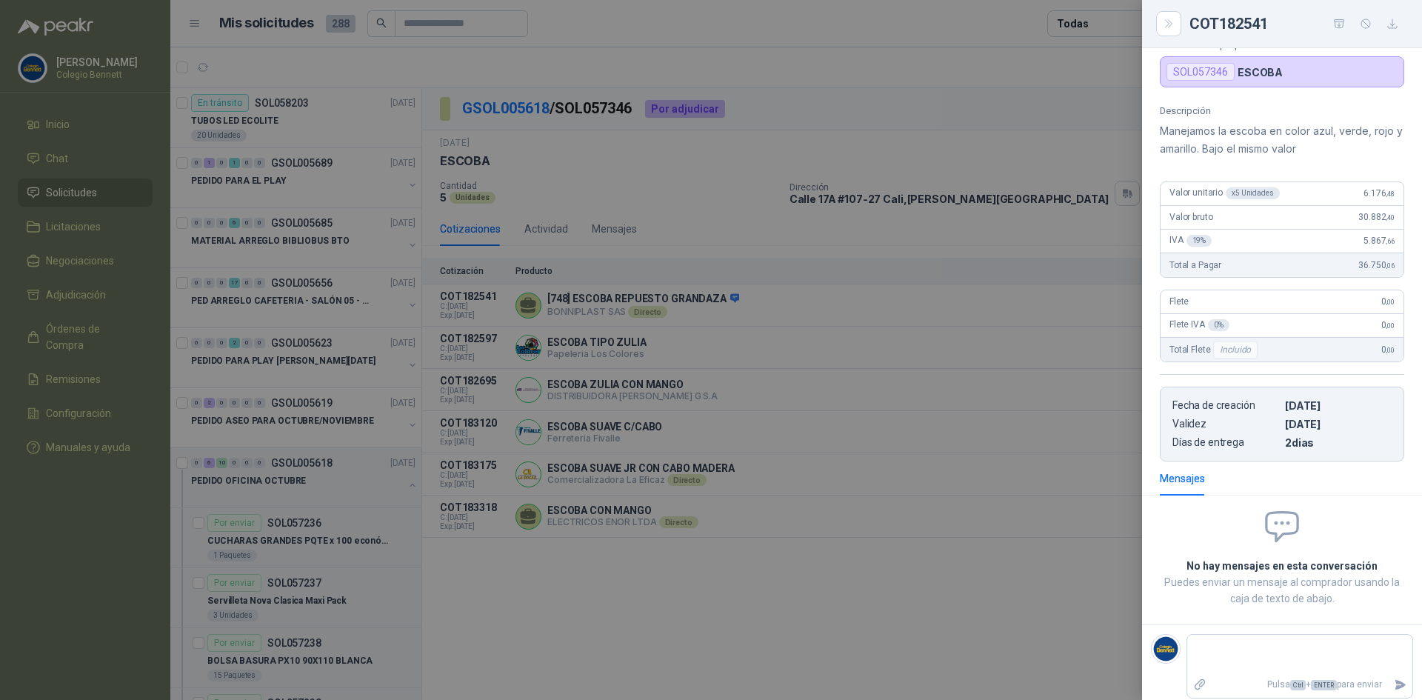
click at [825, 568] on div at bounding box center [711, 350] width 1422 height 700
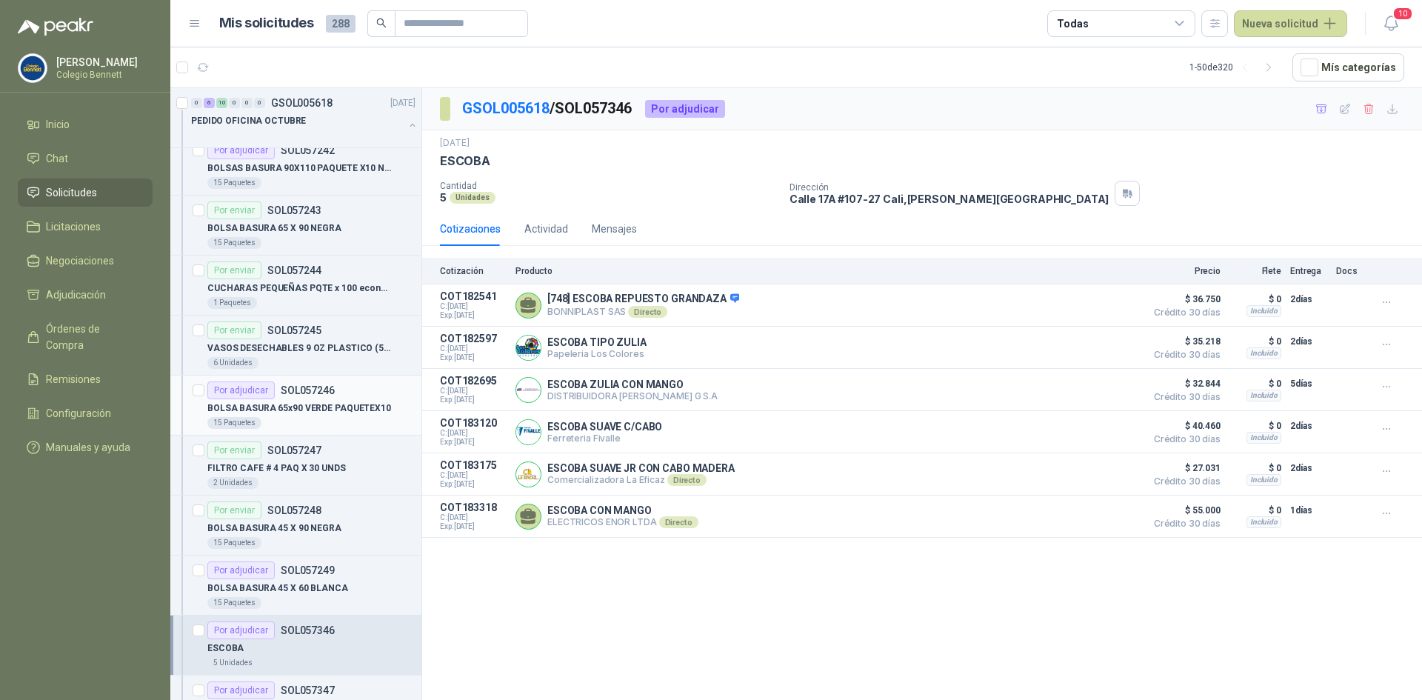
scroll to position [888, 0]
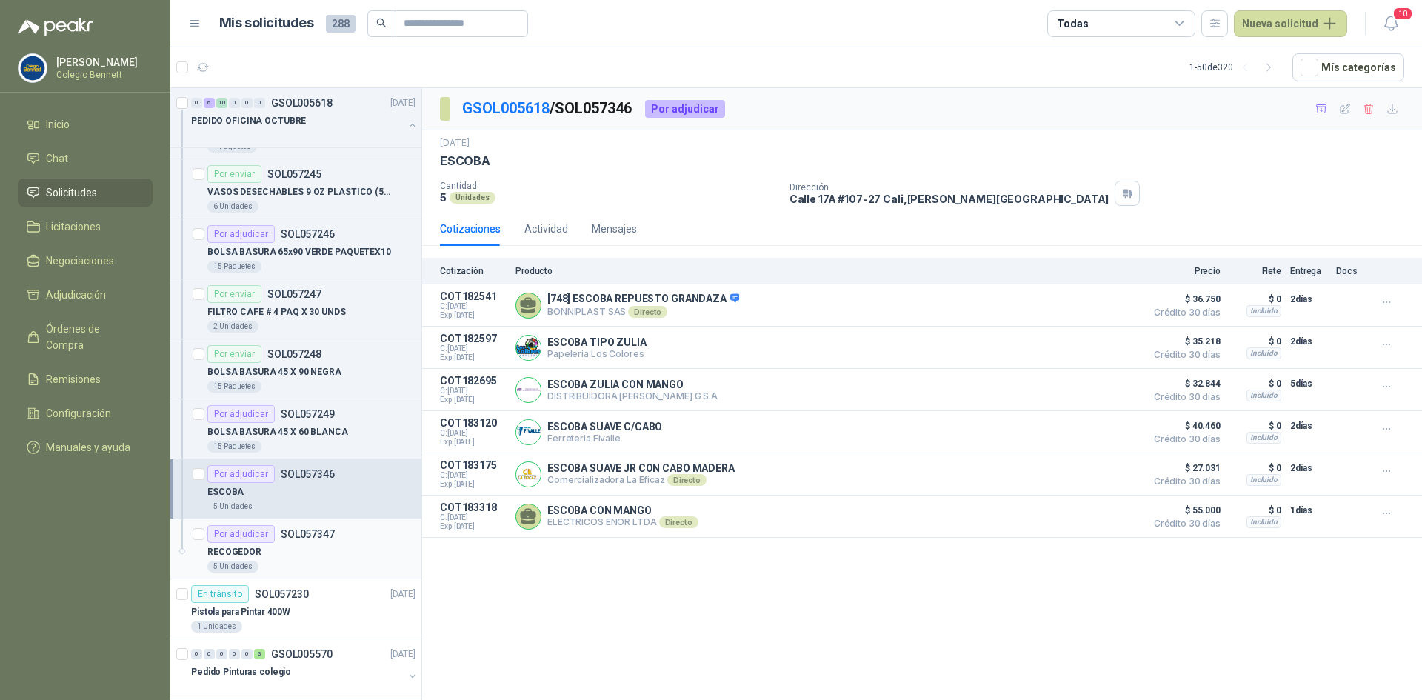
click at [335, 565] on div "5 Unidades" at bounding box center [311, 566] width 208 height 12
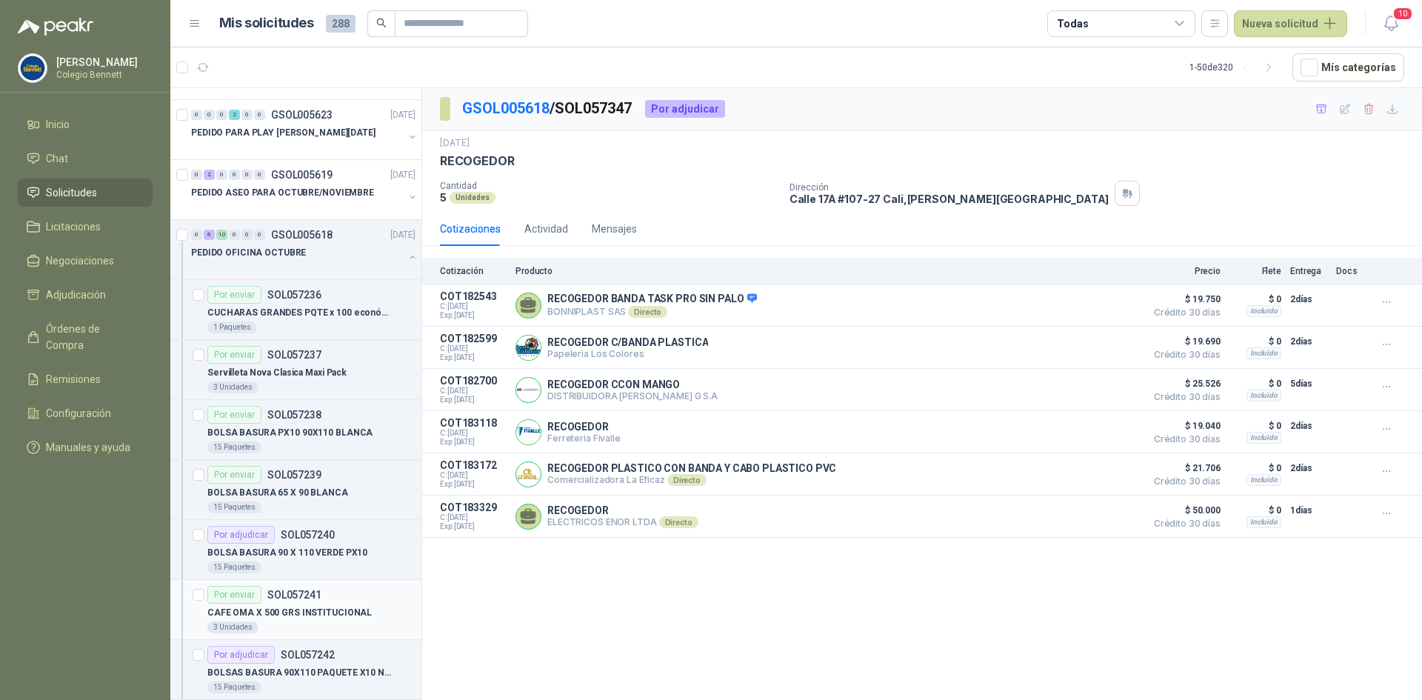
scroll to position [222, 0]
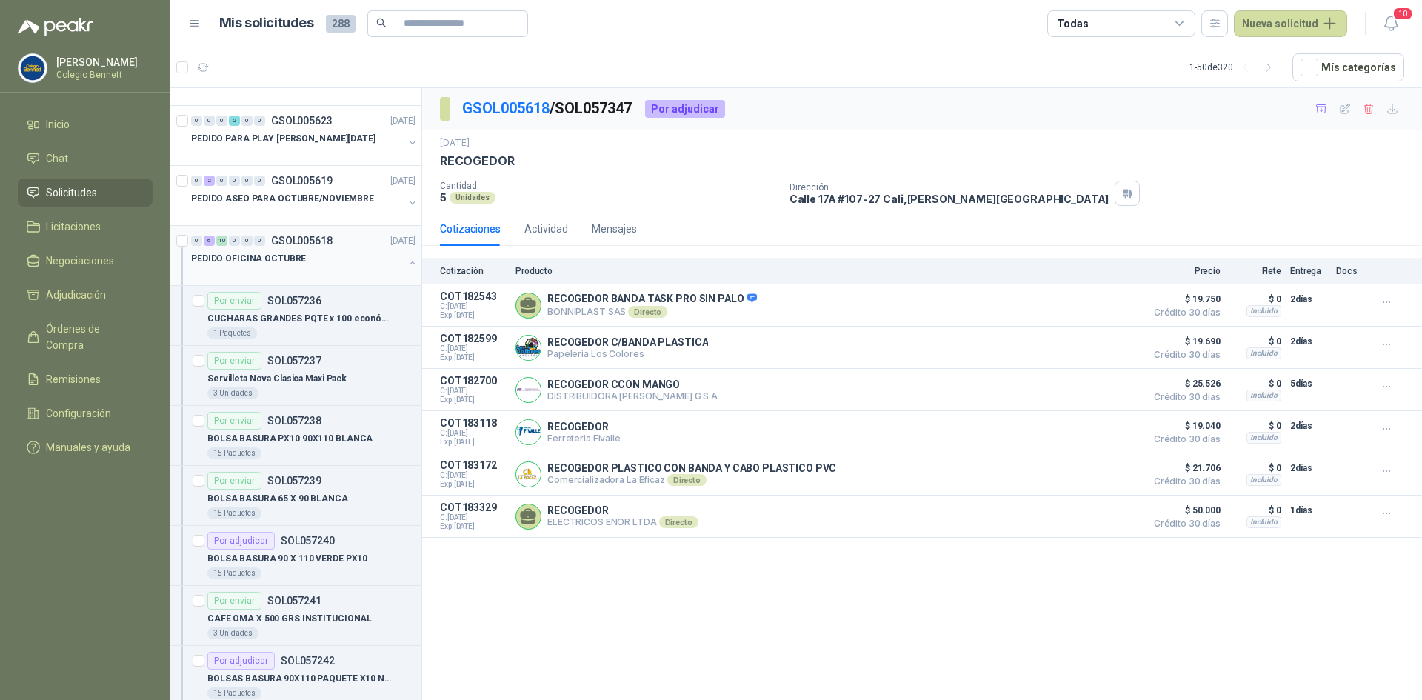
click at [406, 262] on button "button" at bounding box center [412, 263] width 12 height 12
